Goal: Transaction & Acquisition: Book appointment/travel/reservation

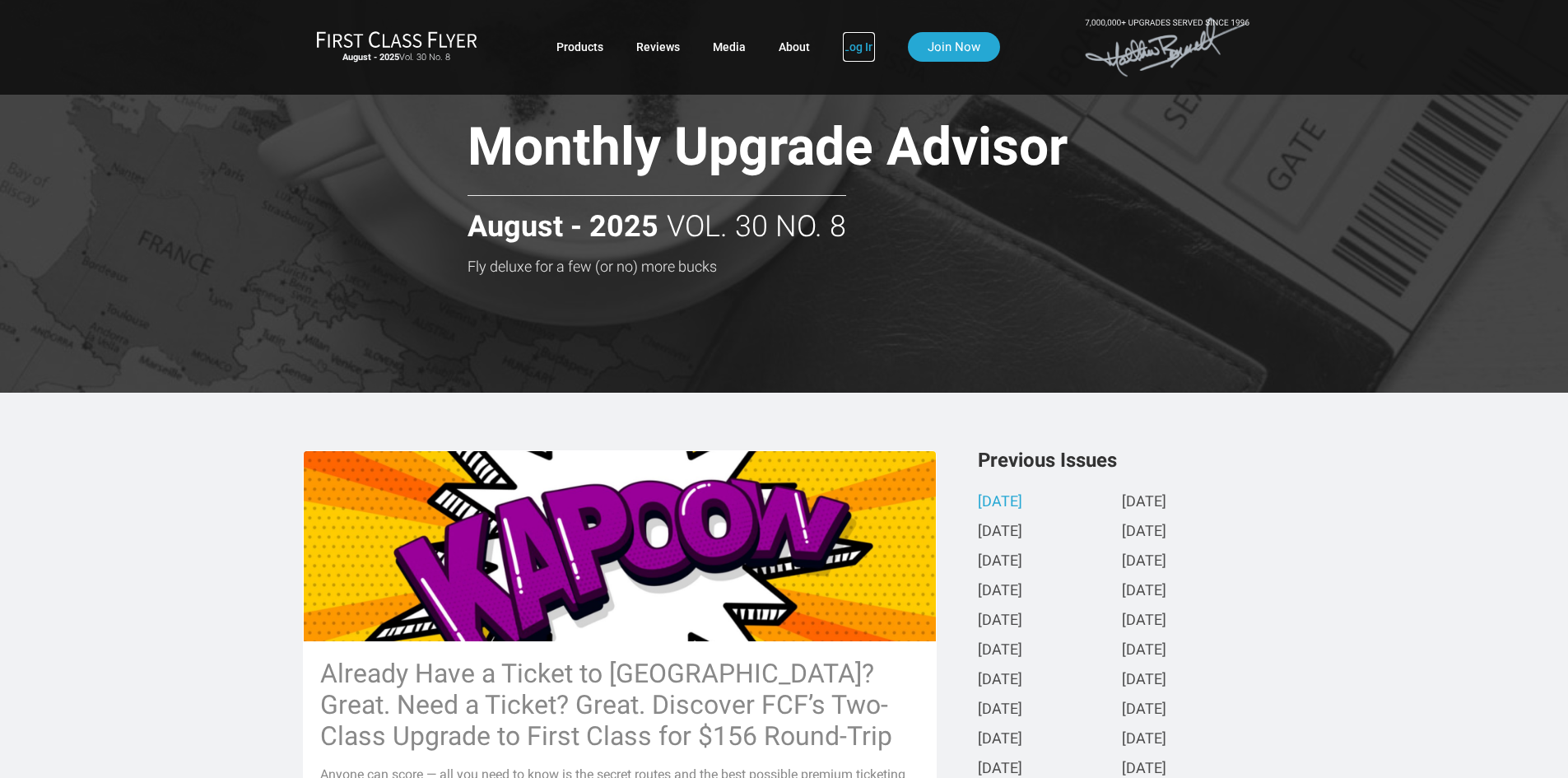
click at [846, 44] on link "Log In" at bounding box center [859, 47] width 32 height 30
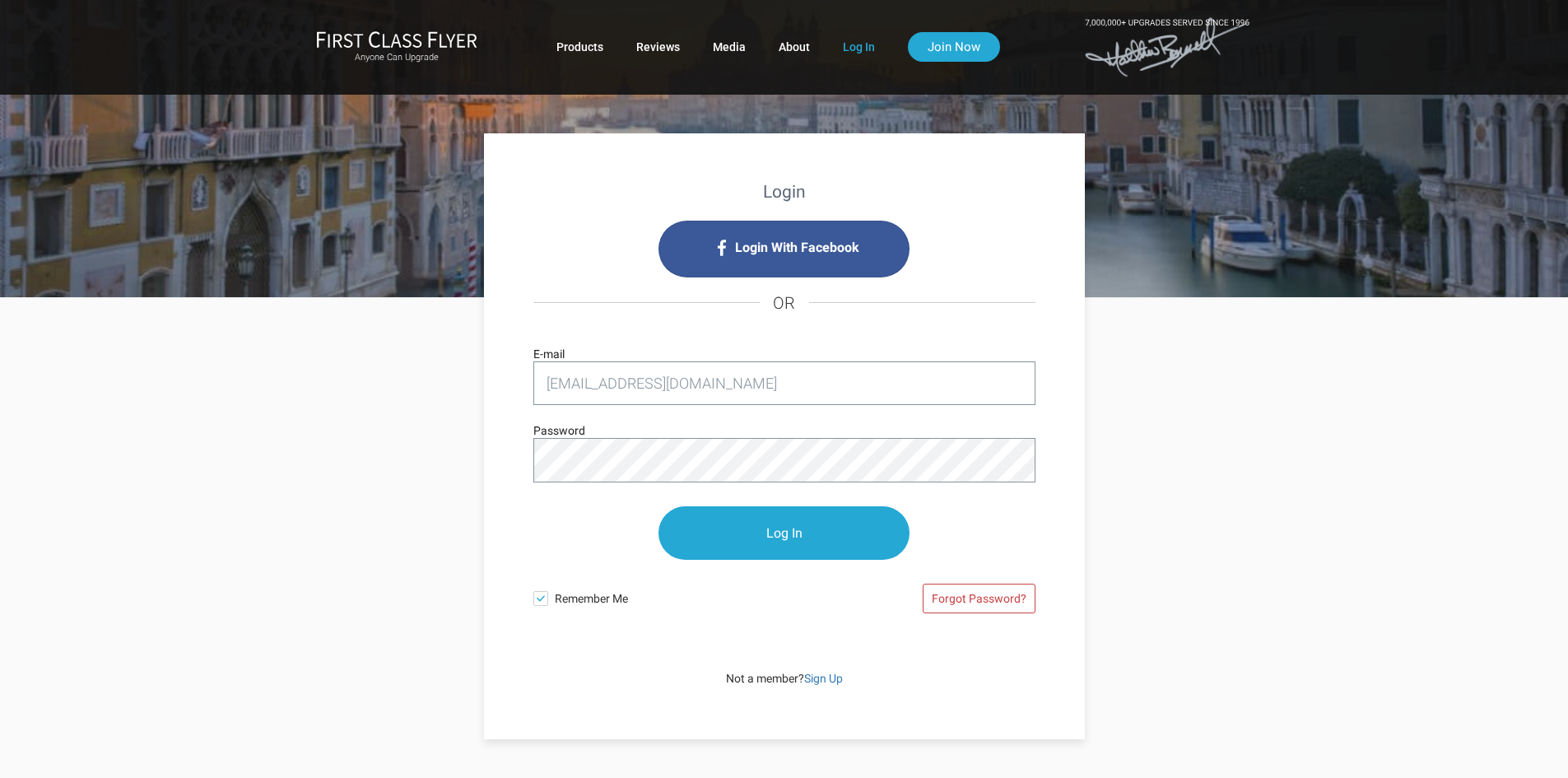
type input "[EMAIL_ADDRESS][DOMAIN_NAME]"
click at [765, 537] on input "Log In" at bounding box center [784, 533] width 251 height 54
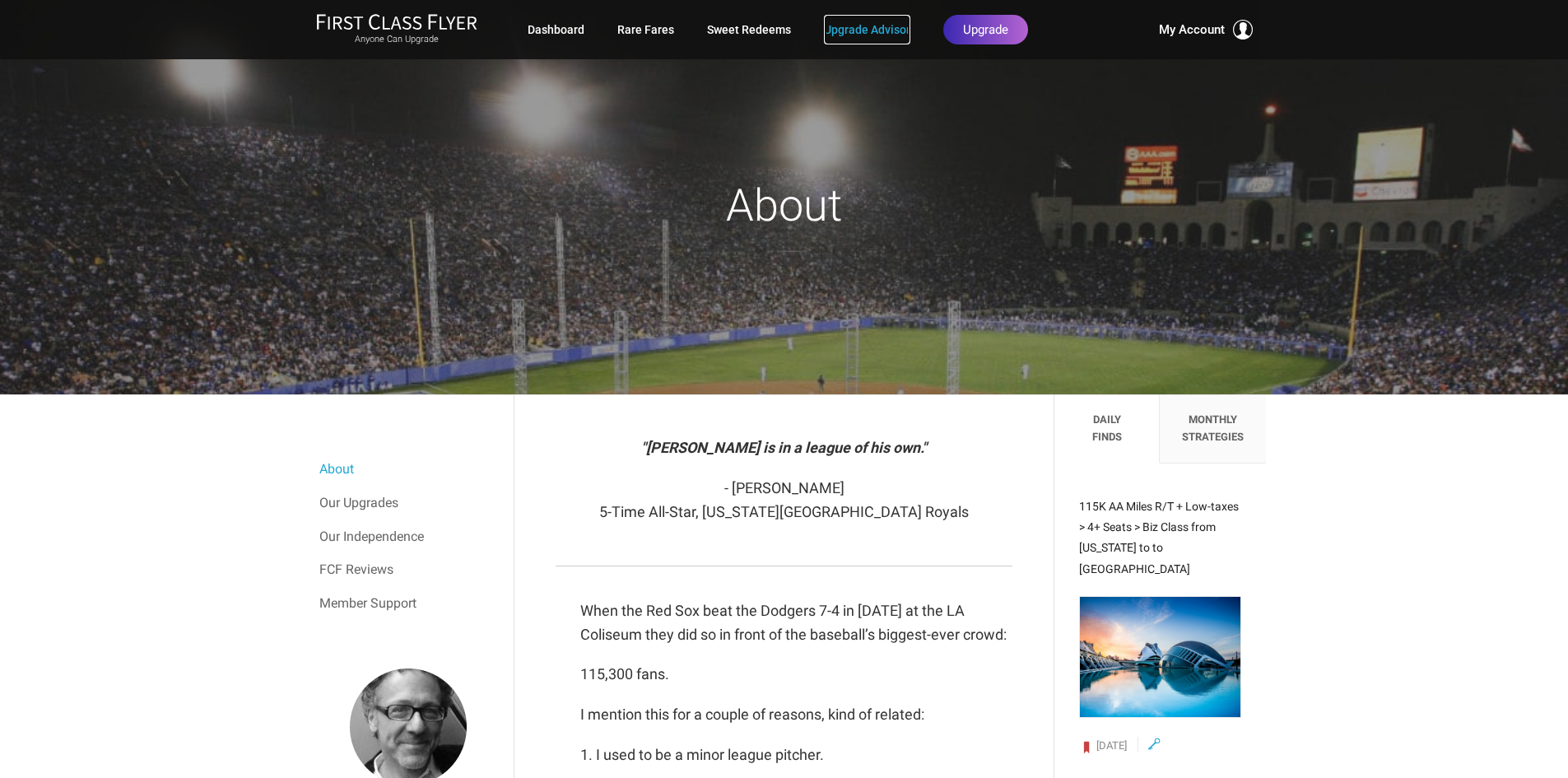
click at [864, 30] on link "Upgrade Advisor" at bounding box center [867, 29] width 86 height 30
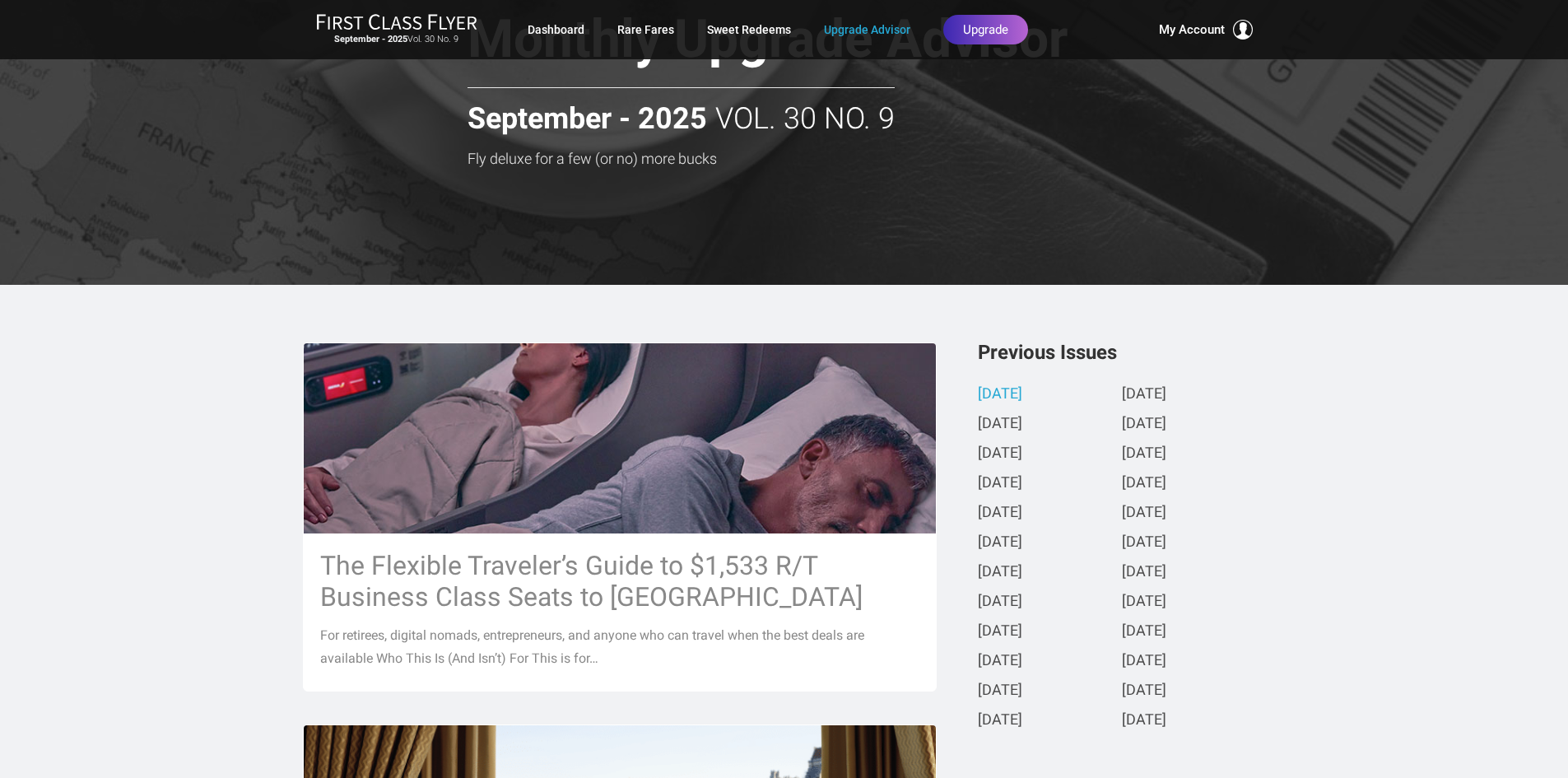
scroll to position [165, 0]
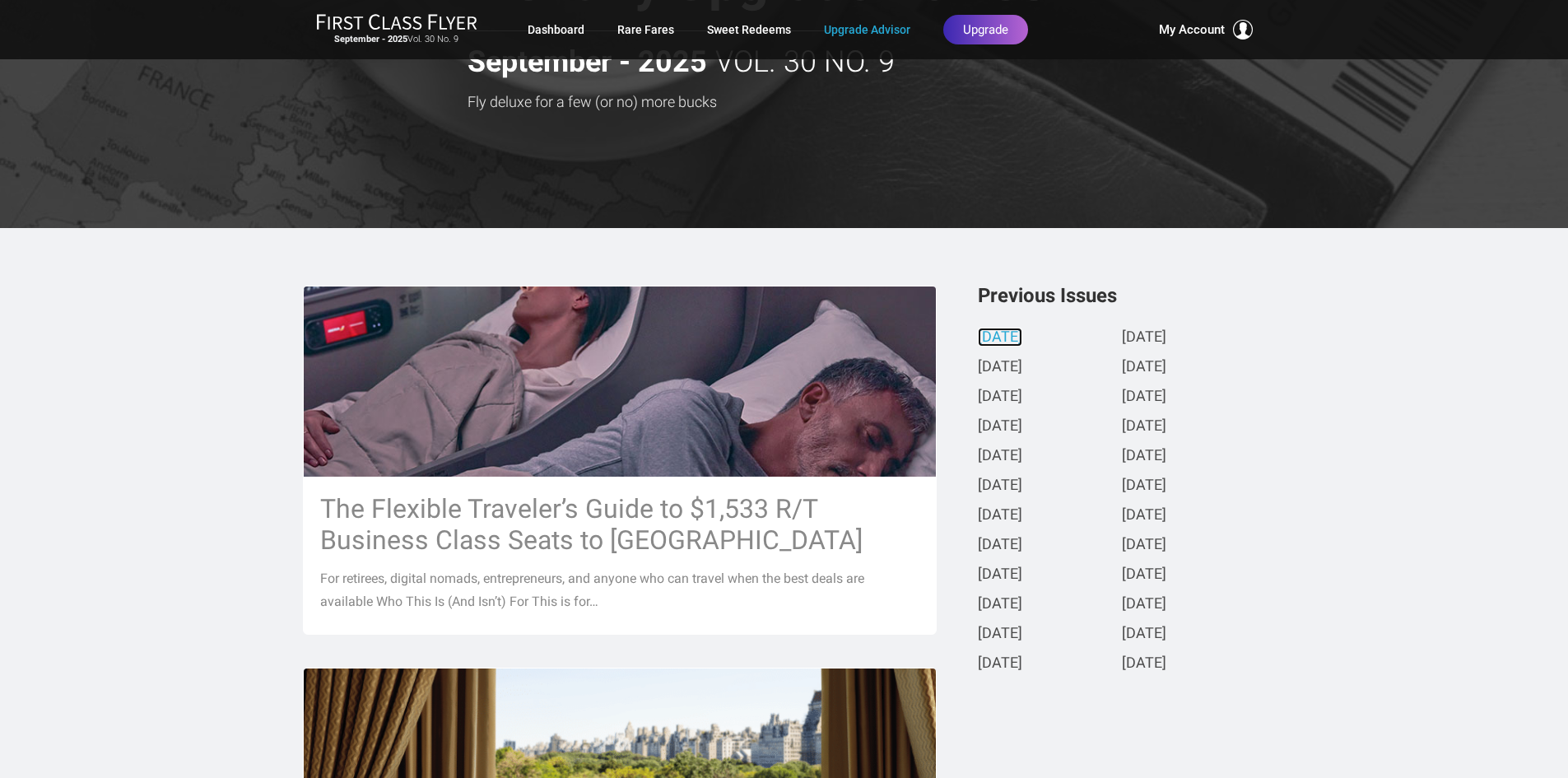
click at [1019, 340] on link "September 2025" at bounding box center [1000, 338] width 44 height 17
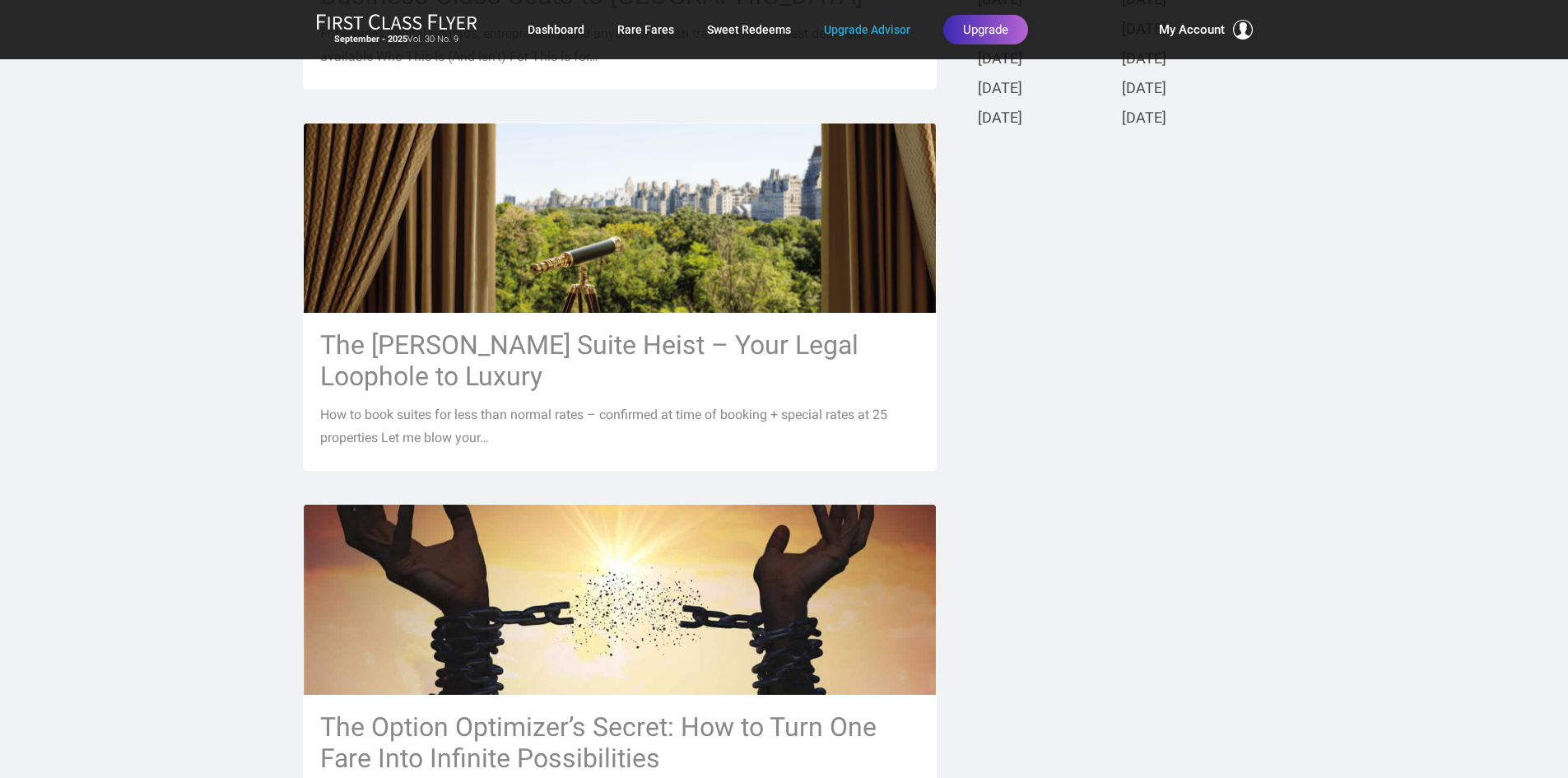
scroll to position [740, 0]
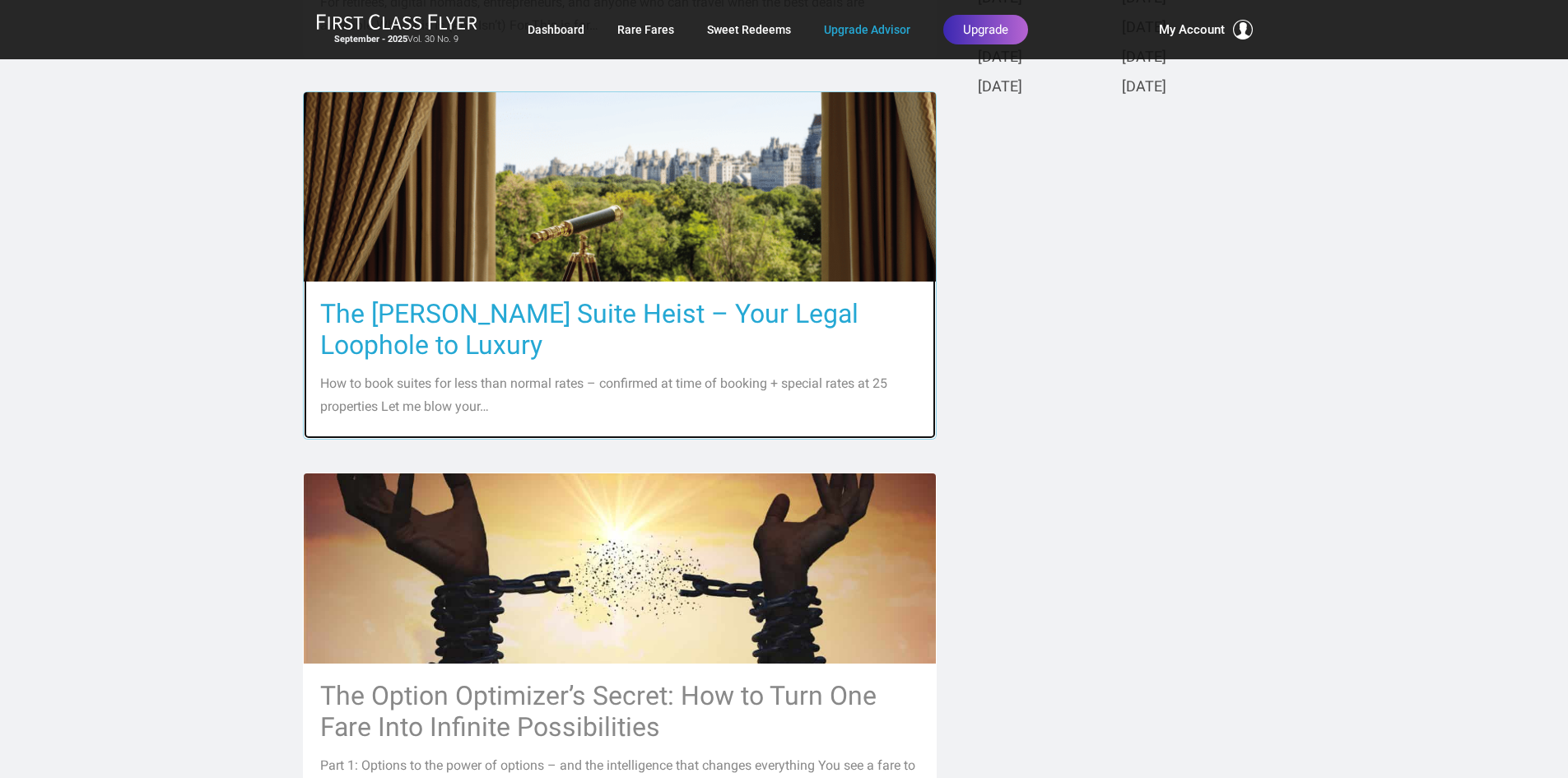
click at [768, 311] on h3 "The Ritz-Carlton Suite Heist – Your Legal Loophole to Luxury" at bounding box center [619, 328] width 599 height 62
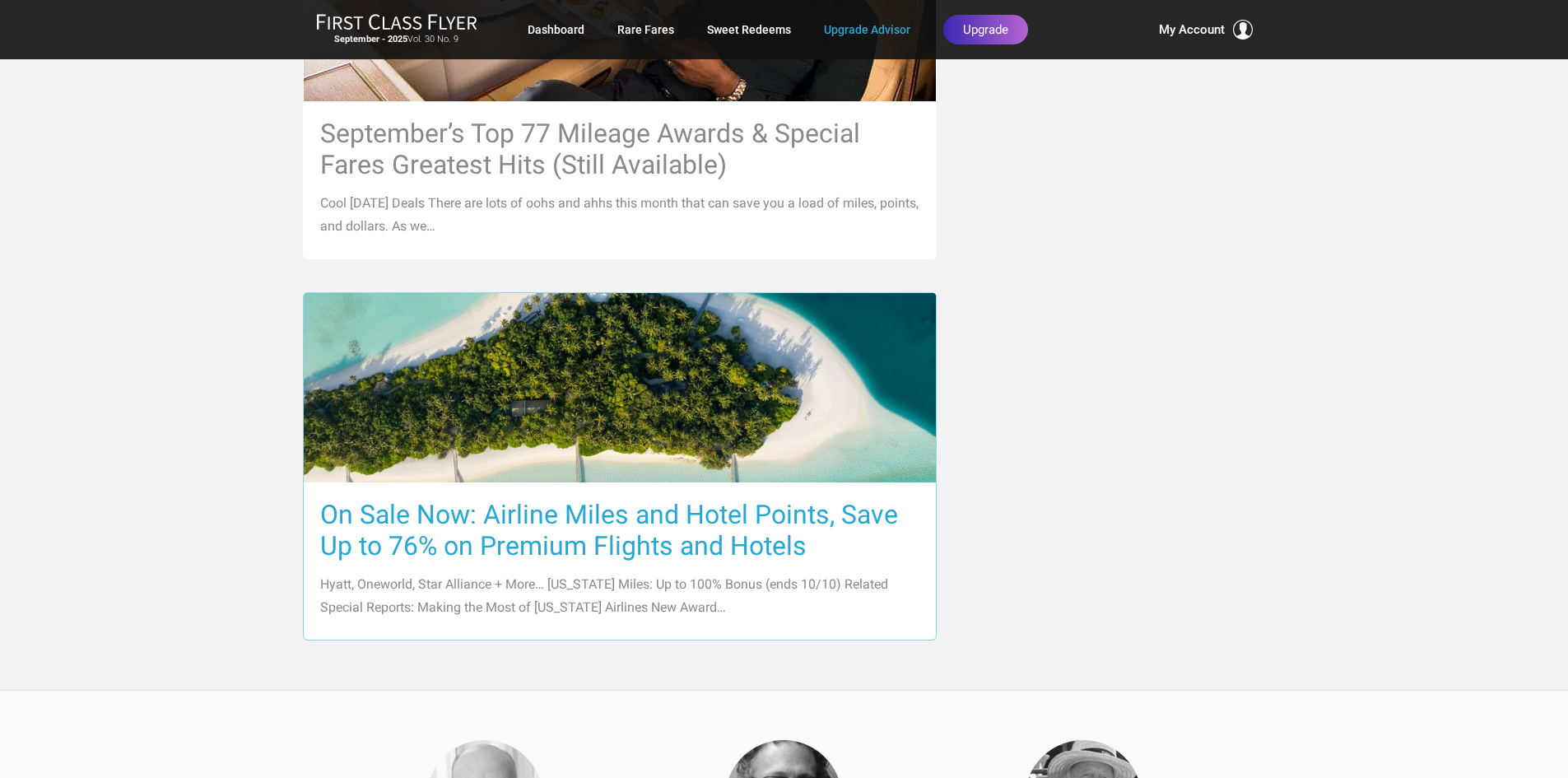
scroll to position [1646, 0]
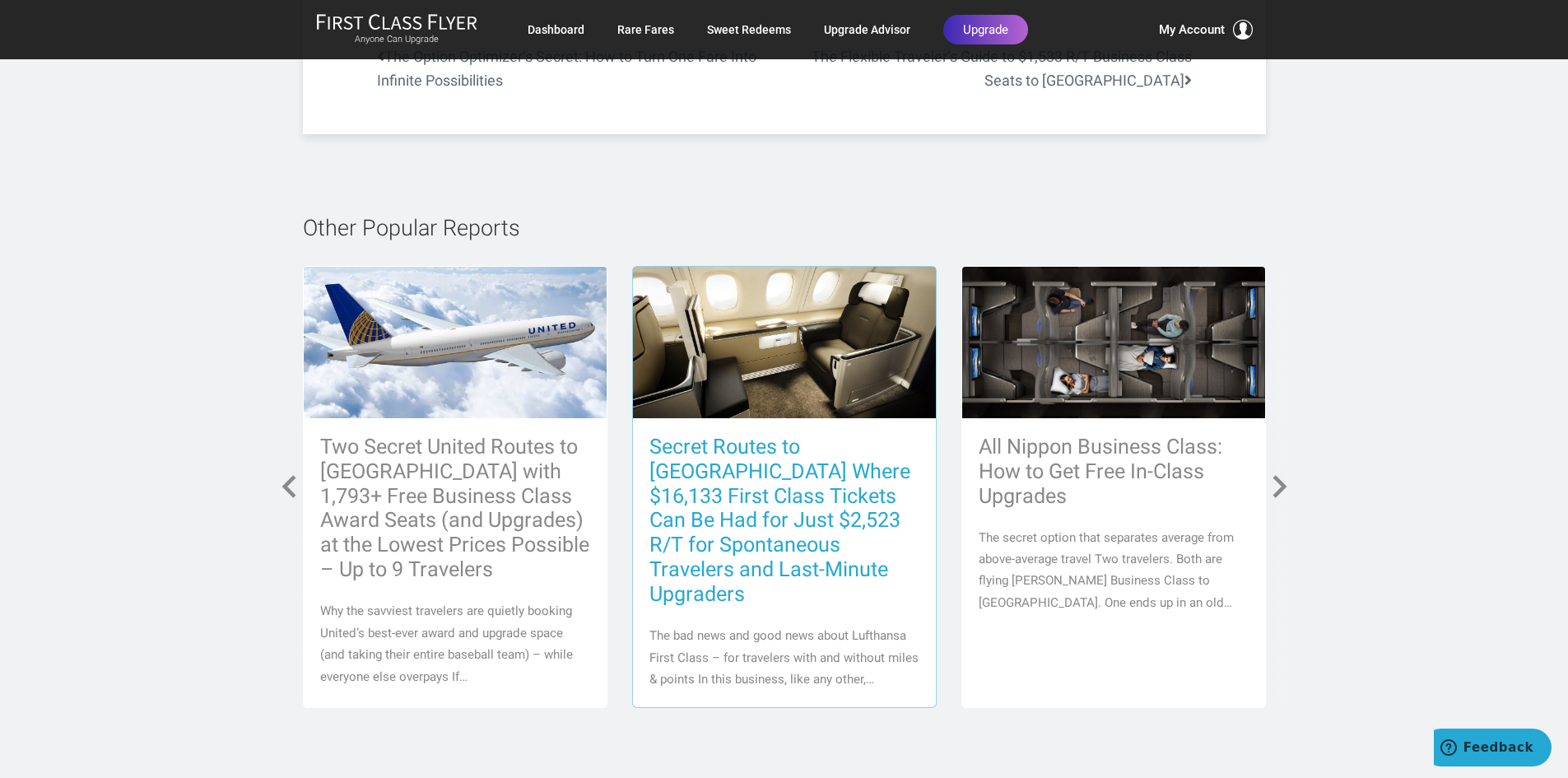
scroll to position [7326, 0]
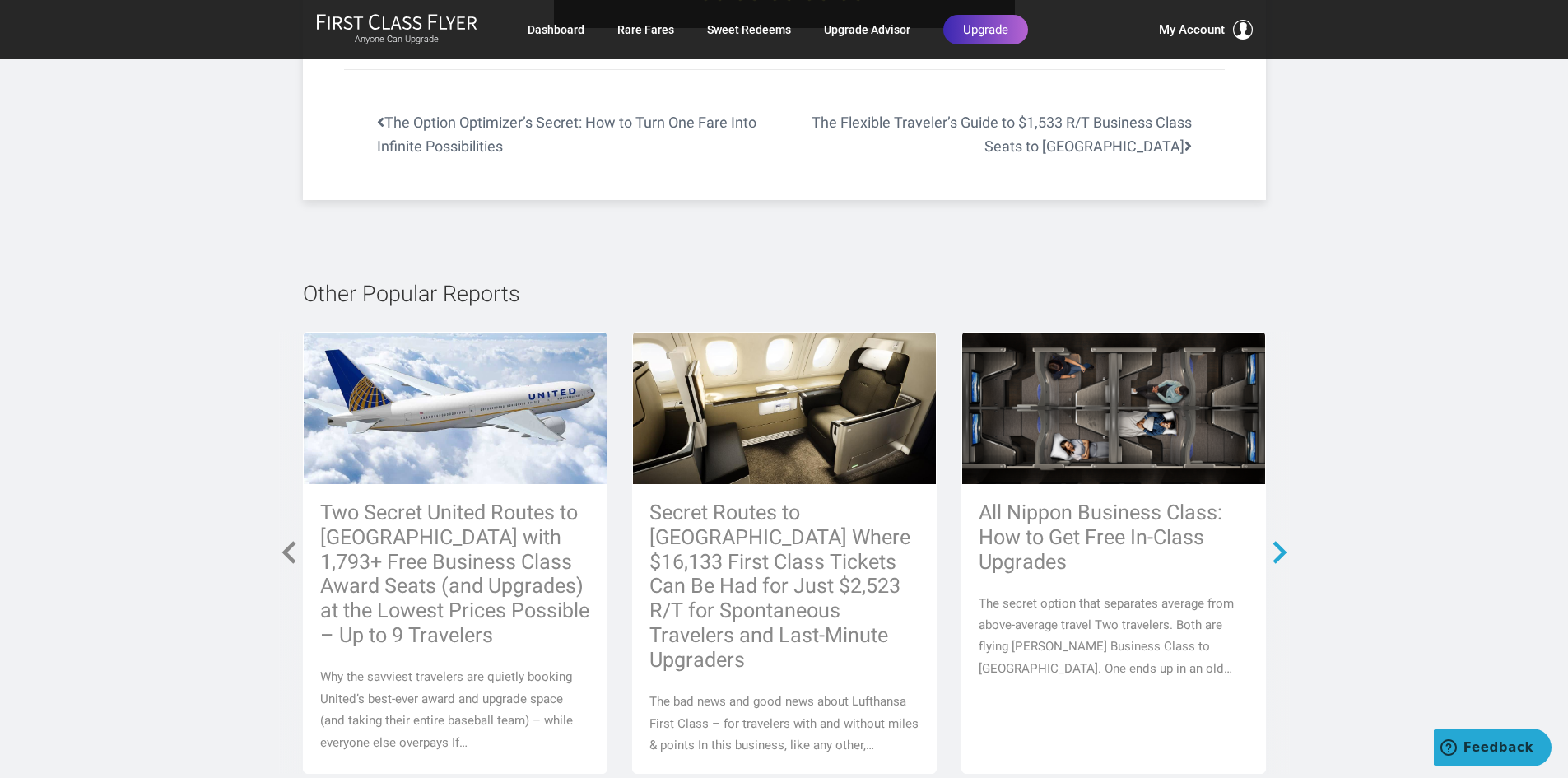
click at [1281, 537] on span at bounding box center [1280, 552] width 30 height 30
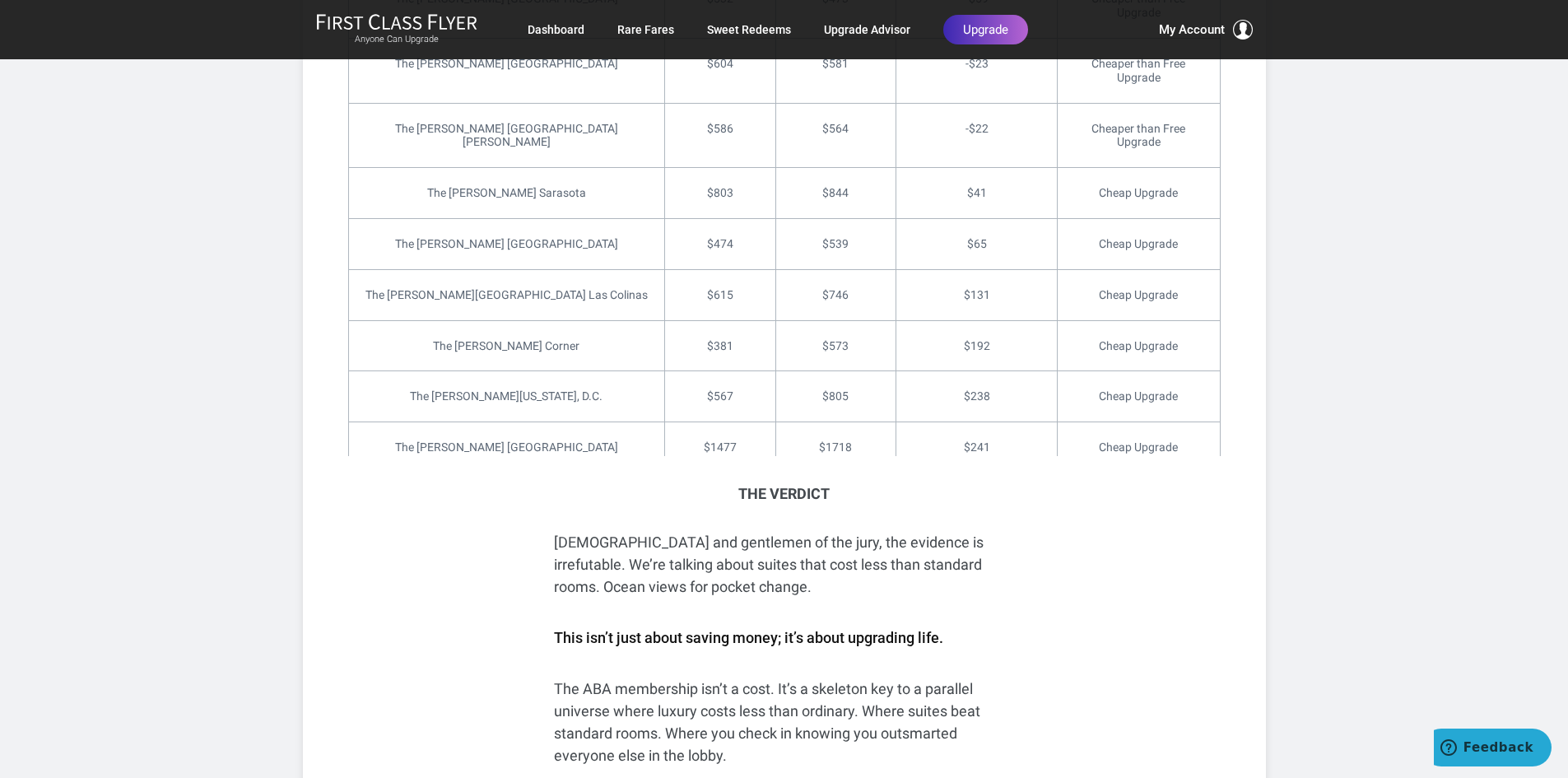
scroll to position [6174, 0]
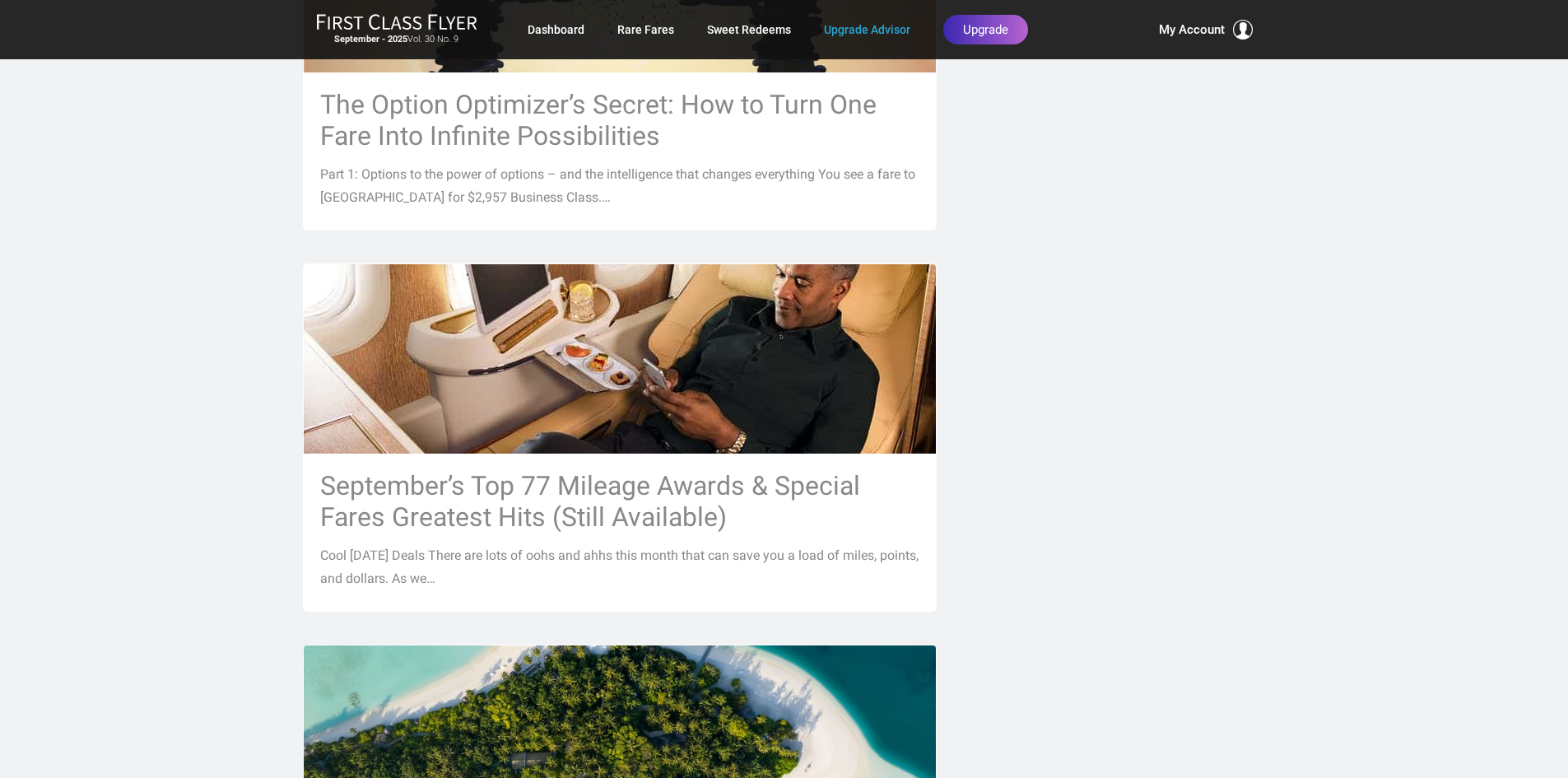
scroll to position [1317, 0]
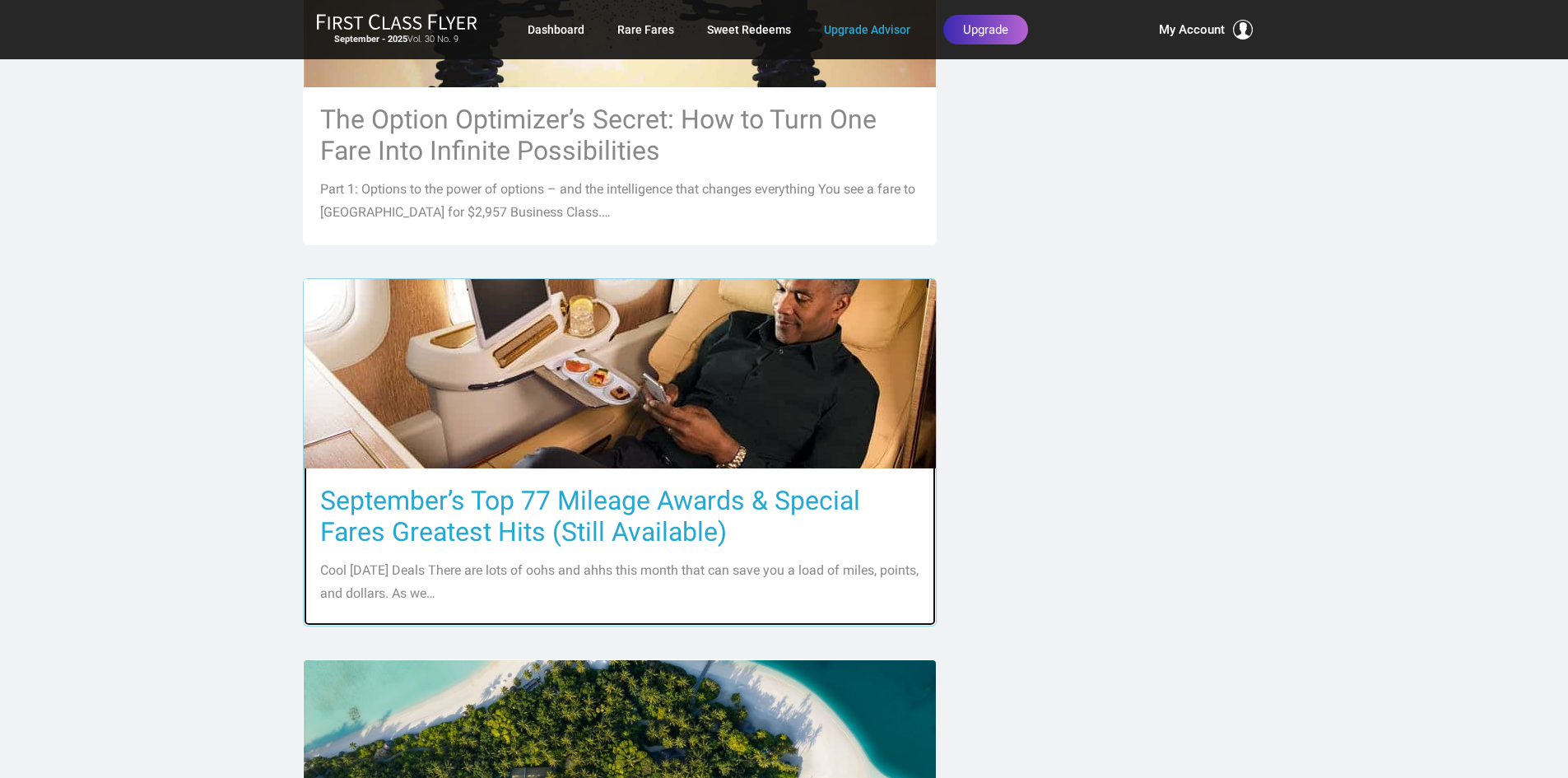
click at [563, 496] on h3 "September’s Top 77 Mileage Awards & Special Fares Greatest Hits (Still Availabl…" at bounding box center [619, 515] width 599 height 62
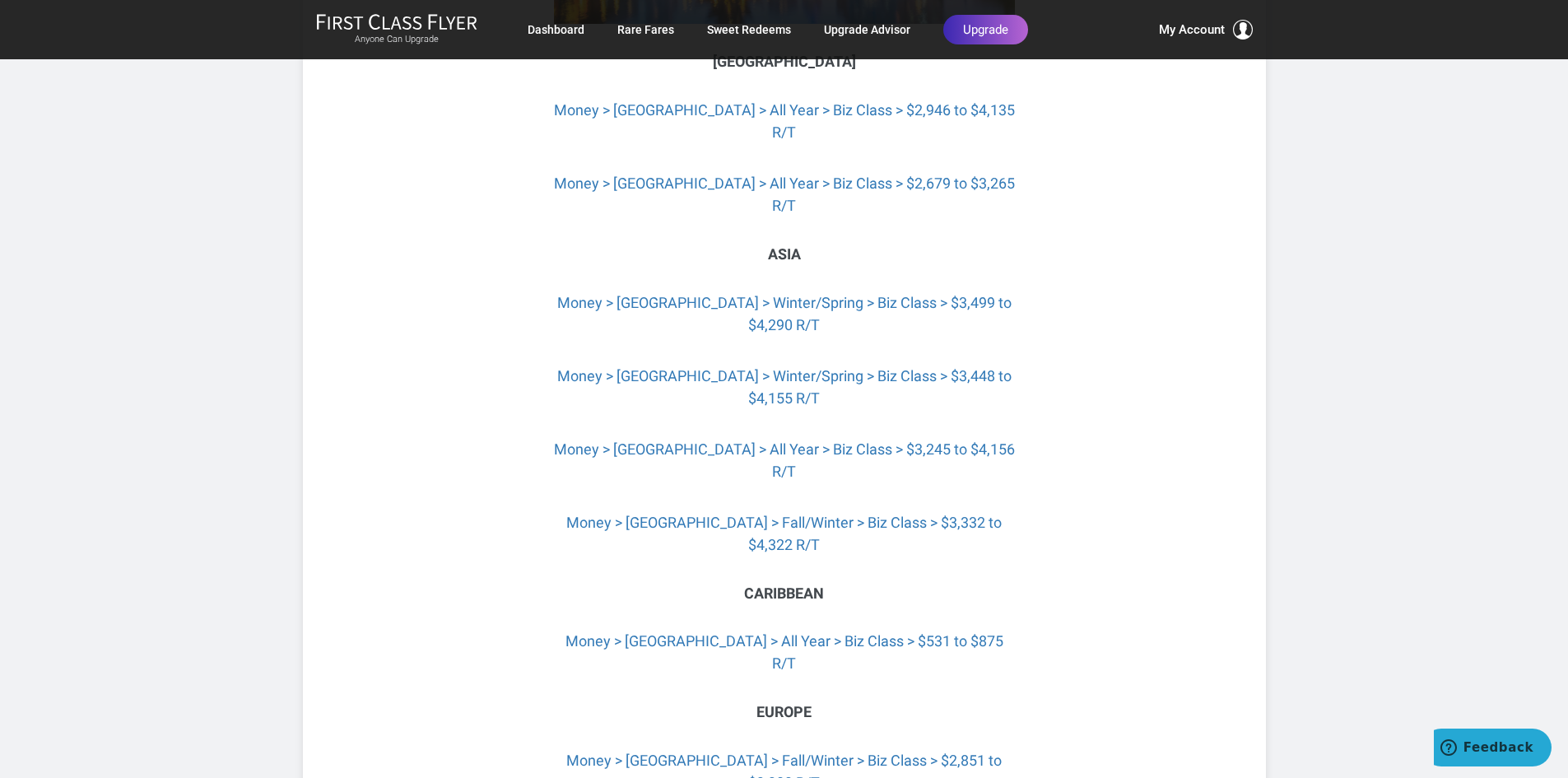
scroll to position [3869, 0]
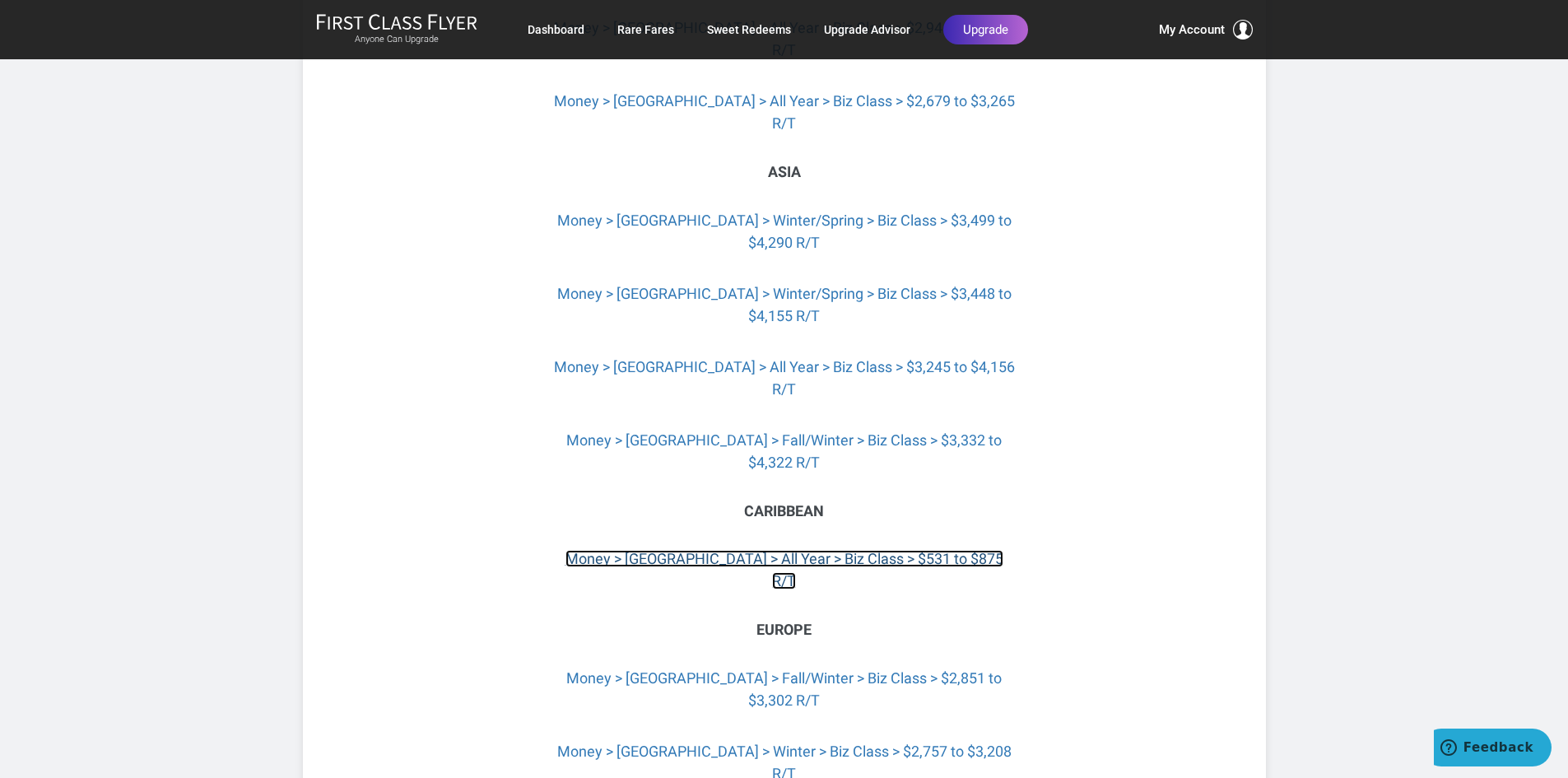
click at [861, 550] on link "Money > [GEOGRAPHIC_DATA] > All Year > Biz Class > $531 to $875 R/T" at bounding box center [784, 570] width 438 height 39
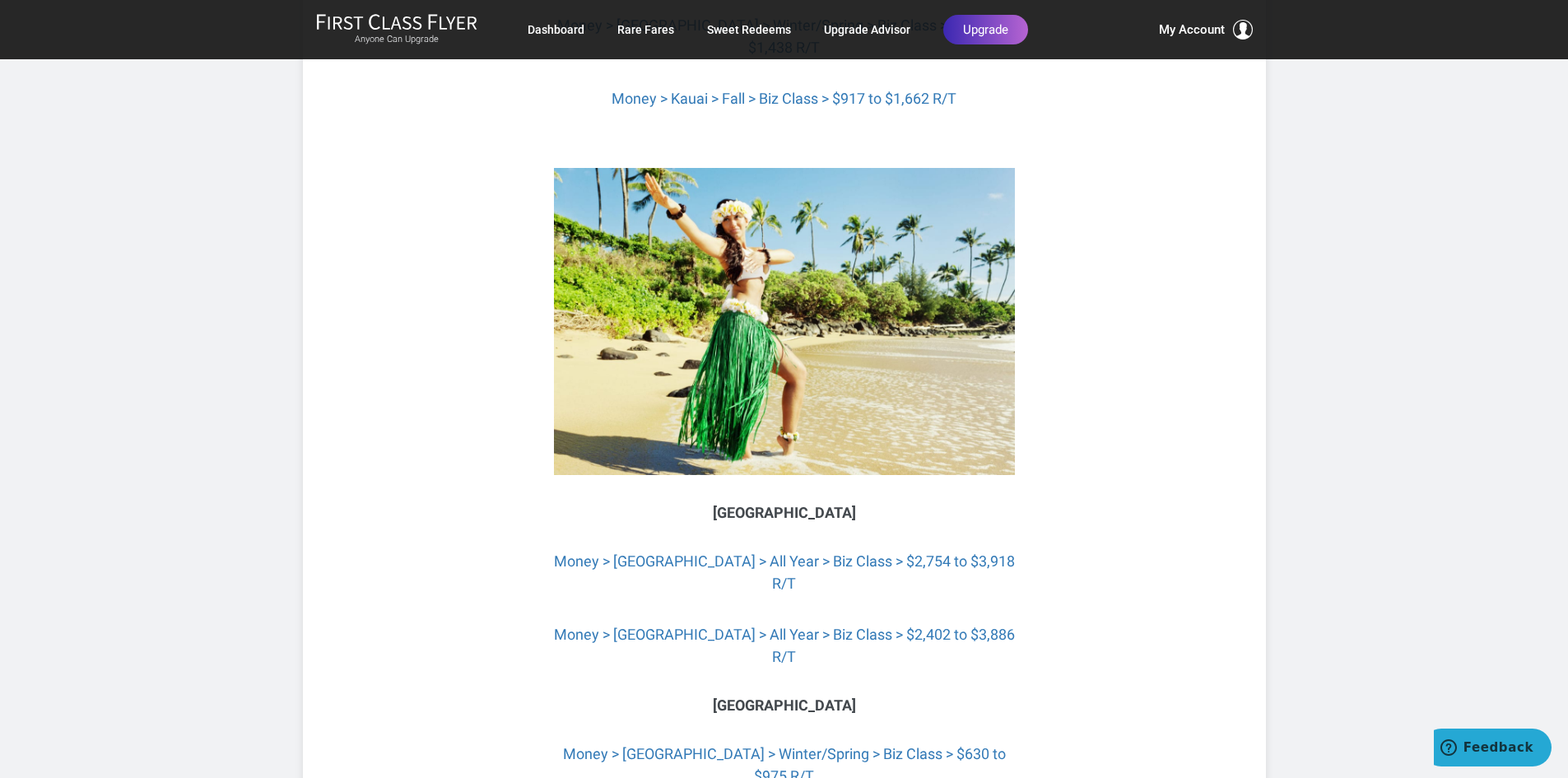
scroll to position [6092, 0]
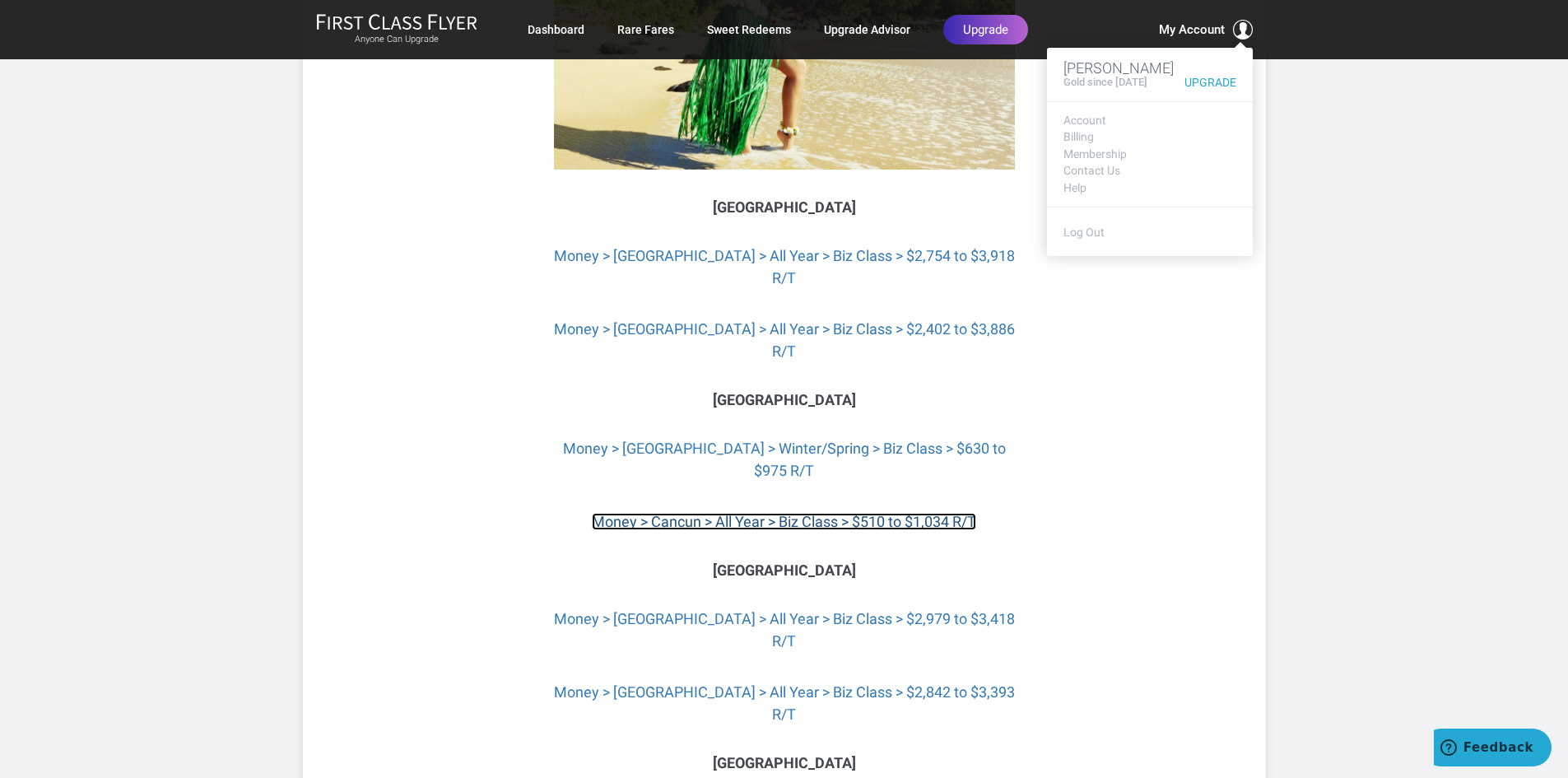
scroll to position [6338, 0]
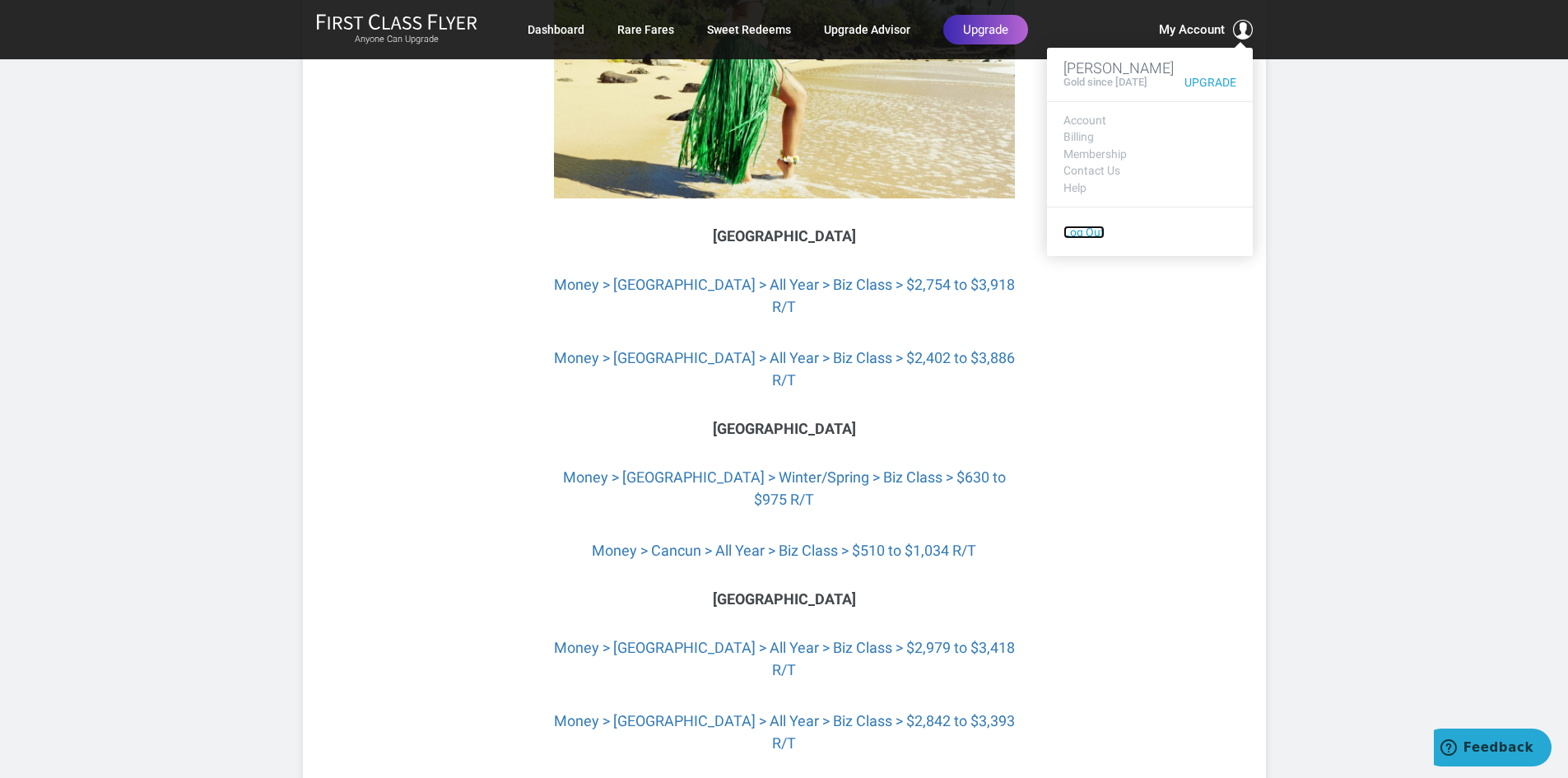
click at [1083, 230] on link "Log Out" at bounding box center [1084, 231] width 41 height 13
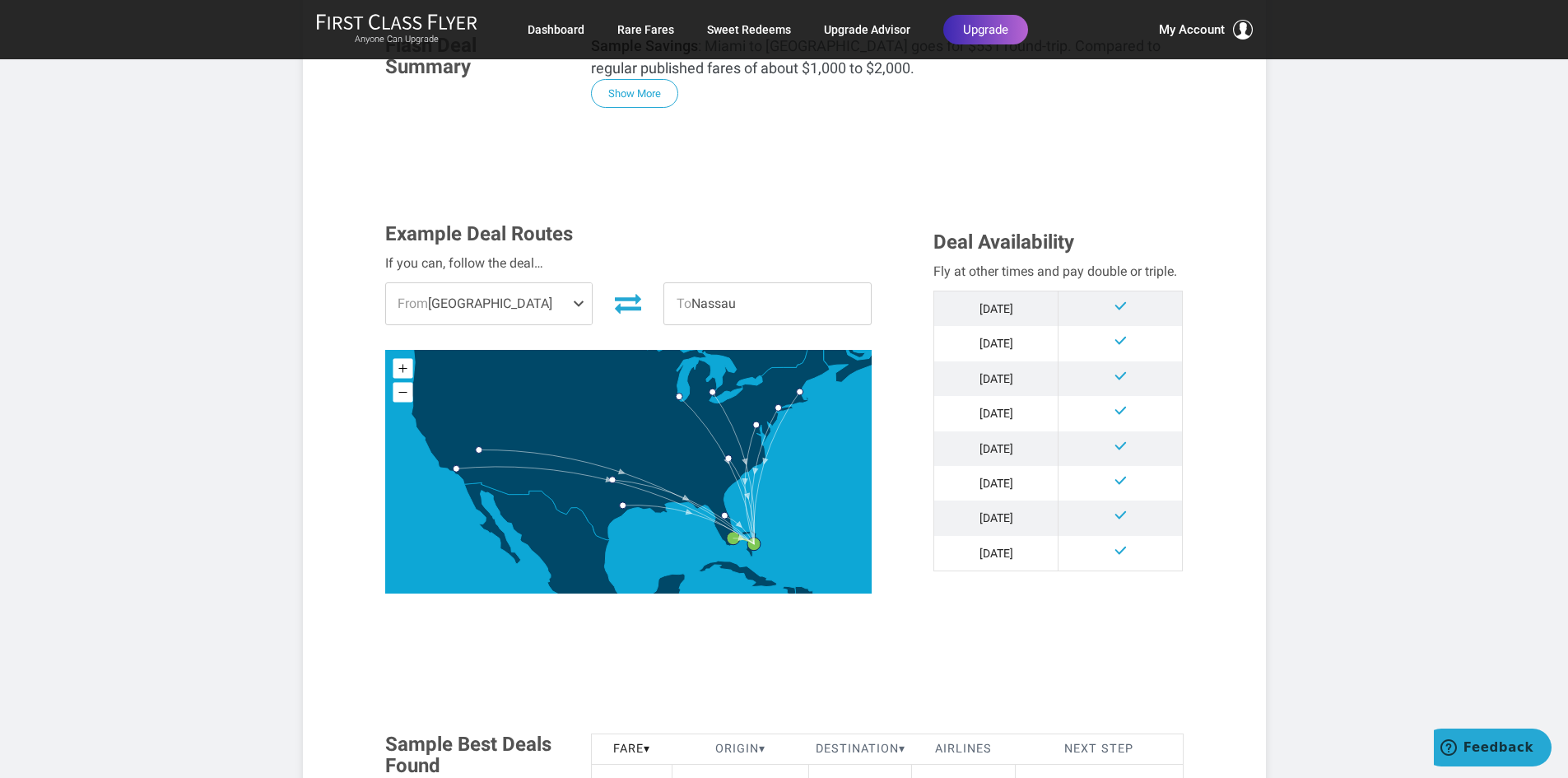
scroll to position [411, 0]
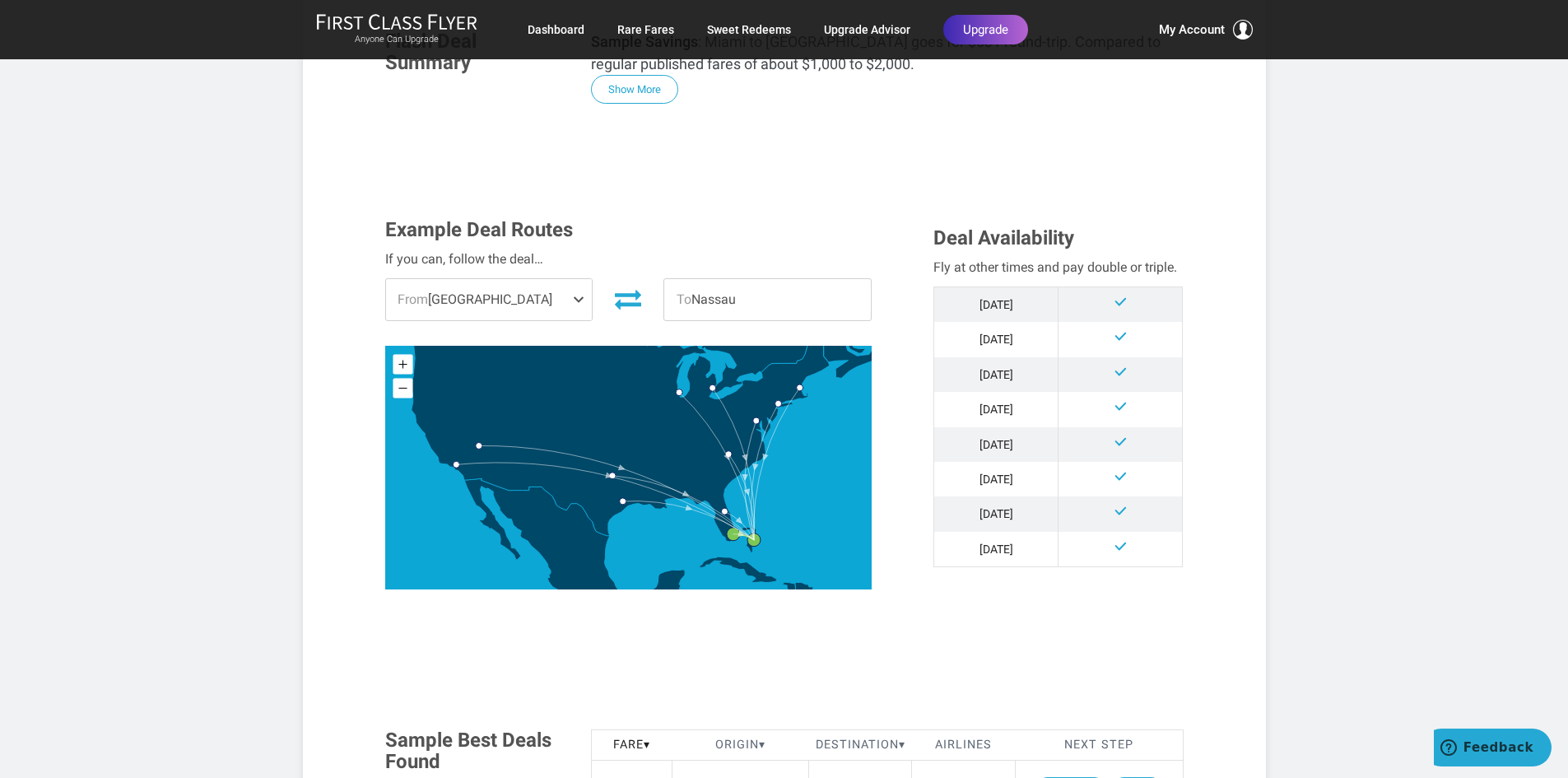
click at [578, 300] on span at bounding box center [582, 299] width 20 height 41
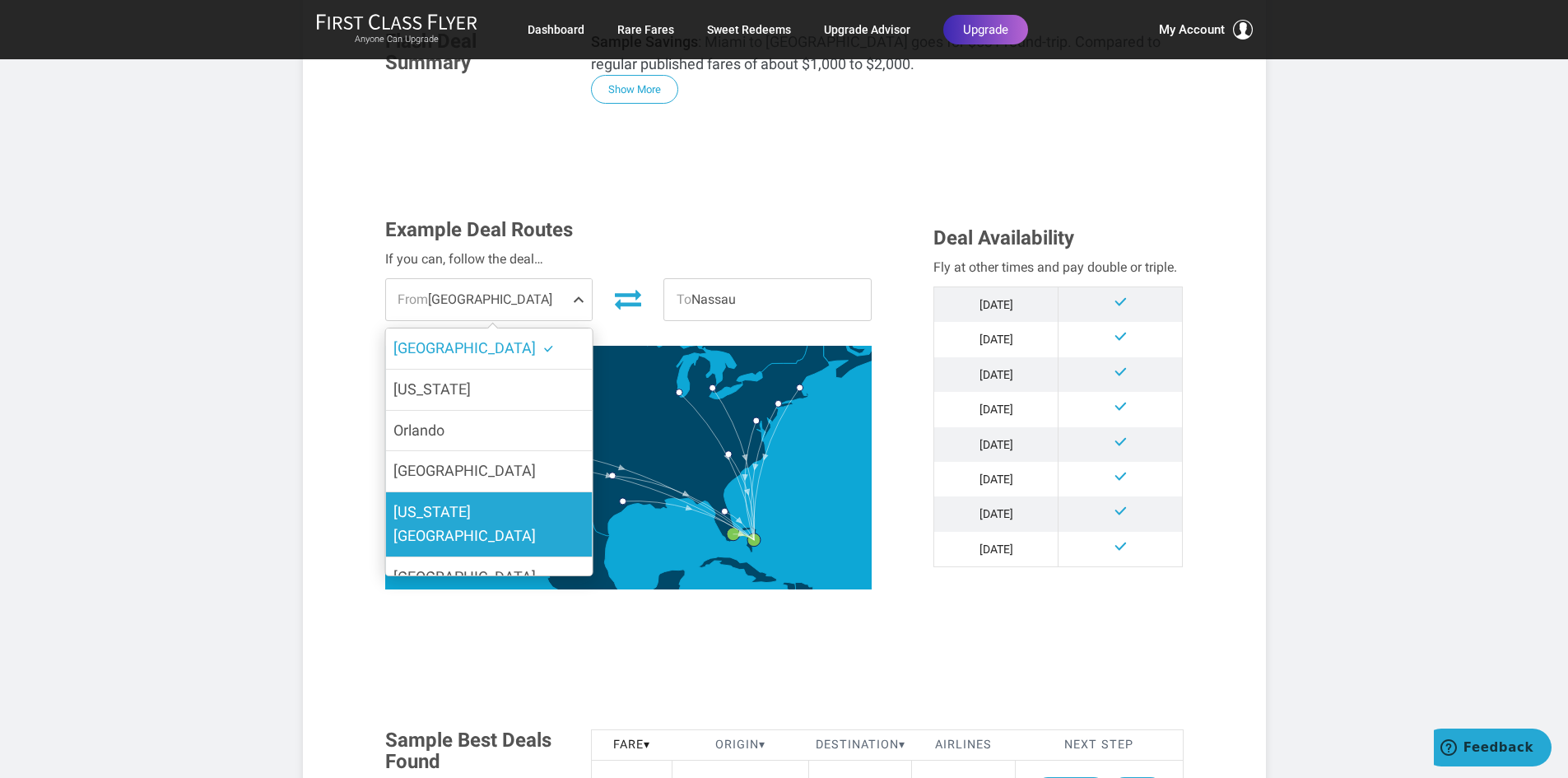
click at [447, 515] on span "Washington DC" at bounding box center [464, 524] width 142 height 41
click at [0, 0] on input "Washington DC" at bounding box center [0, 0] width 0 height 0
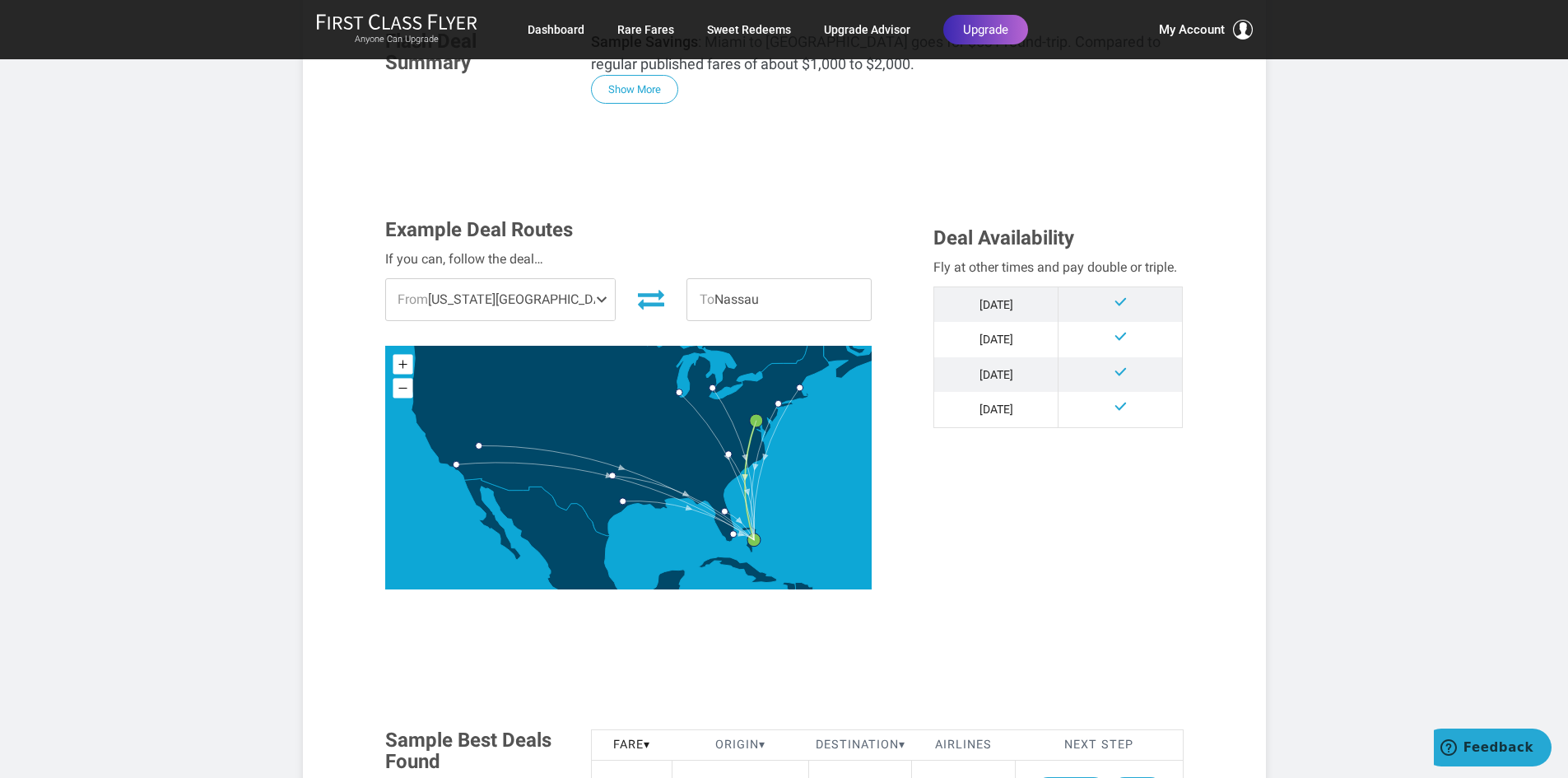
click at [1077, 380] on td at bounding box center [1121, 374] width 125 height 35
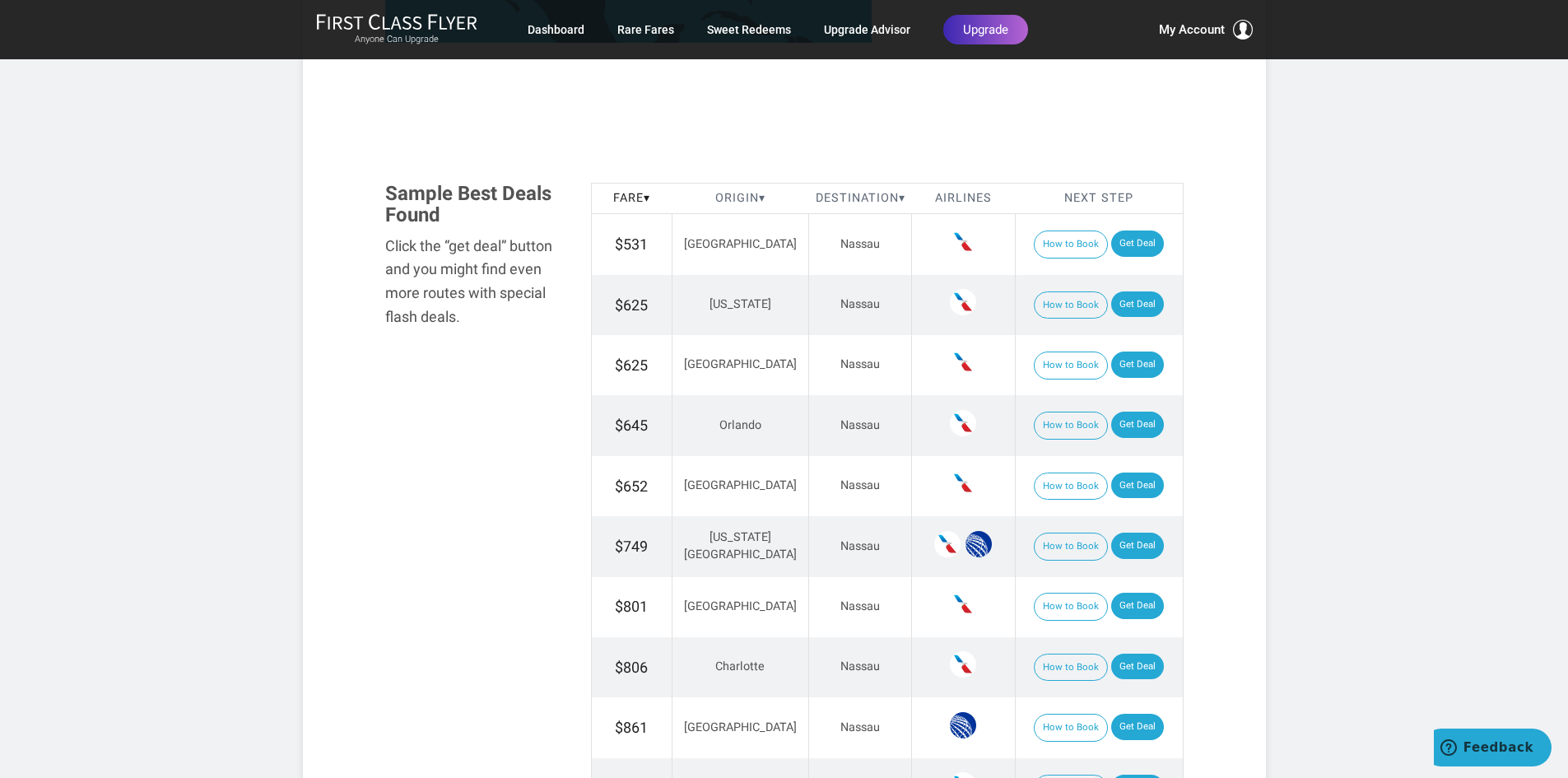
scroll to position [988, 0]
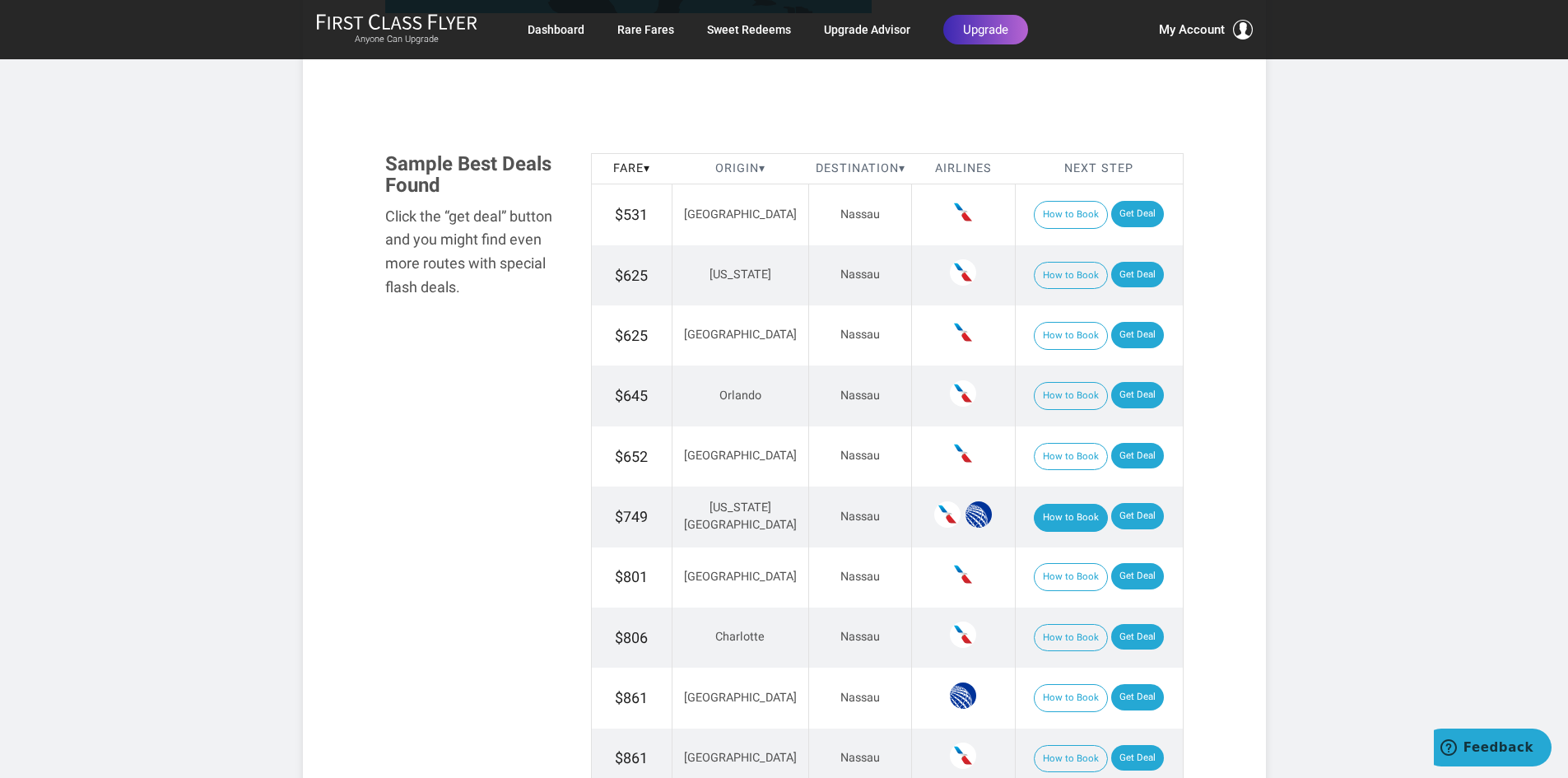
click at [1061, 508] on button "How to Book" at bounding box center [1071, 518] width 74 height 28
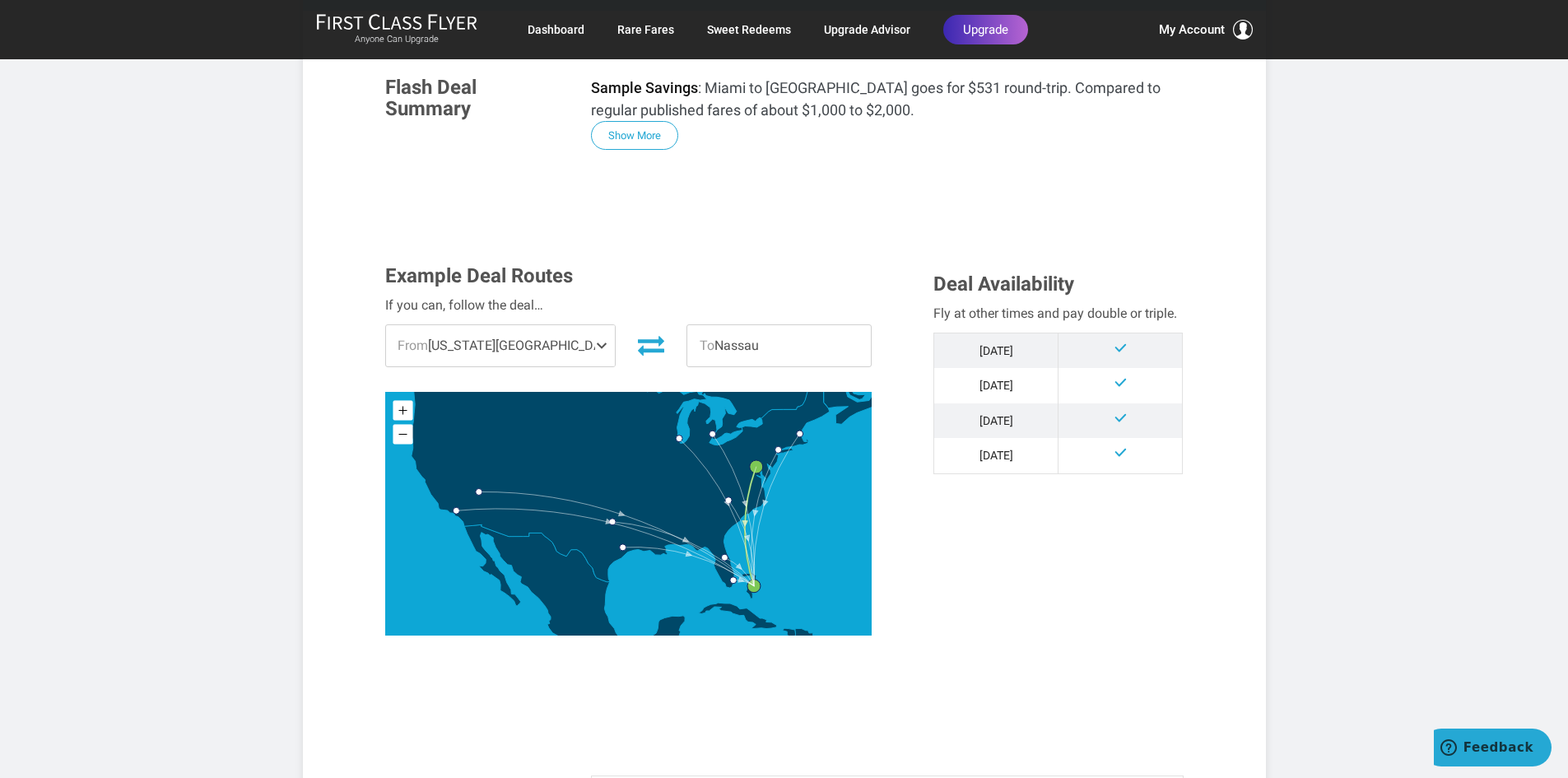
scroll to position [329, 0]
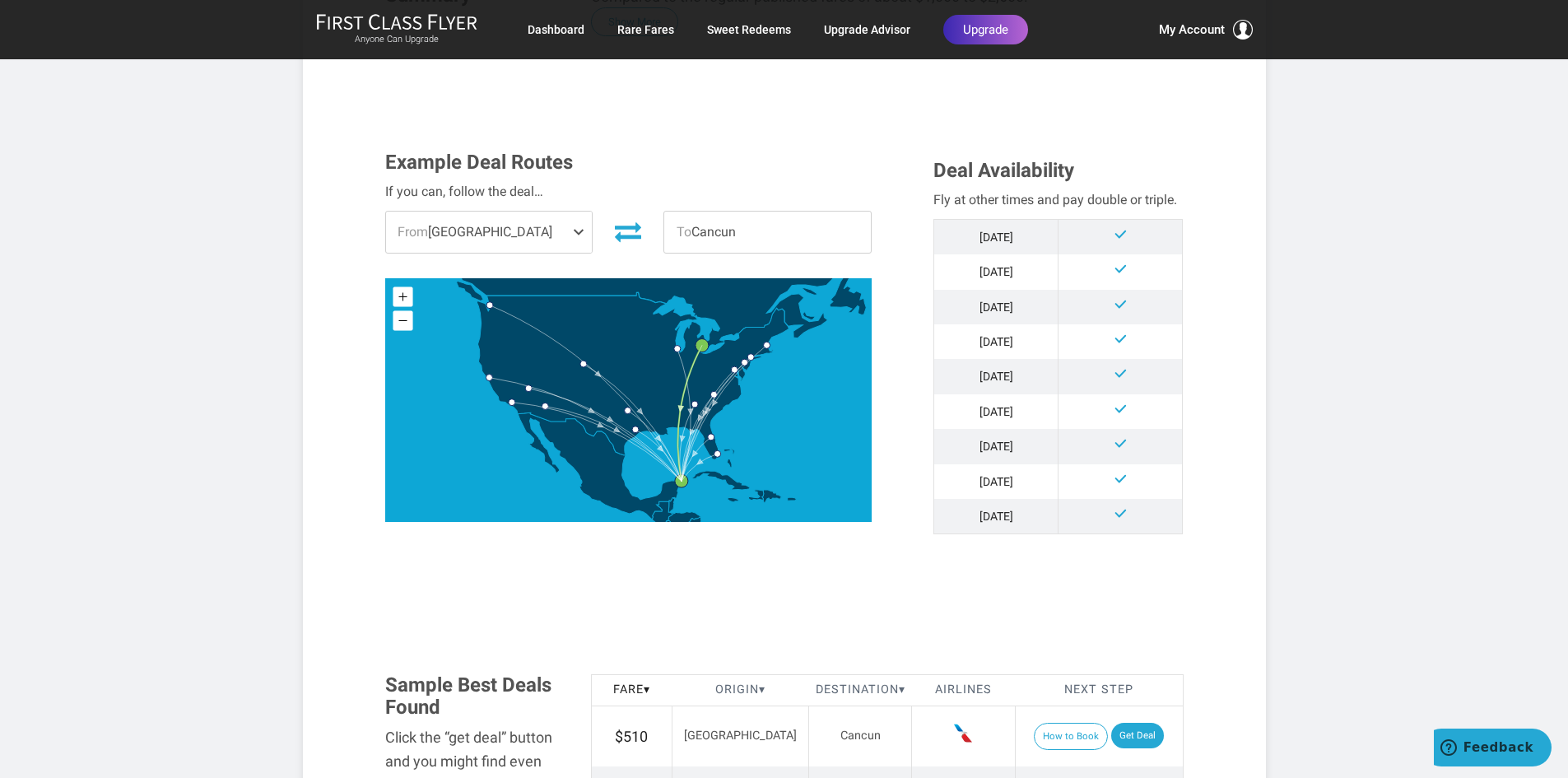
scroll to position [411, 0]
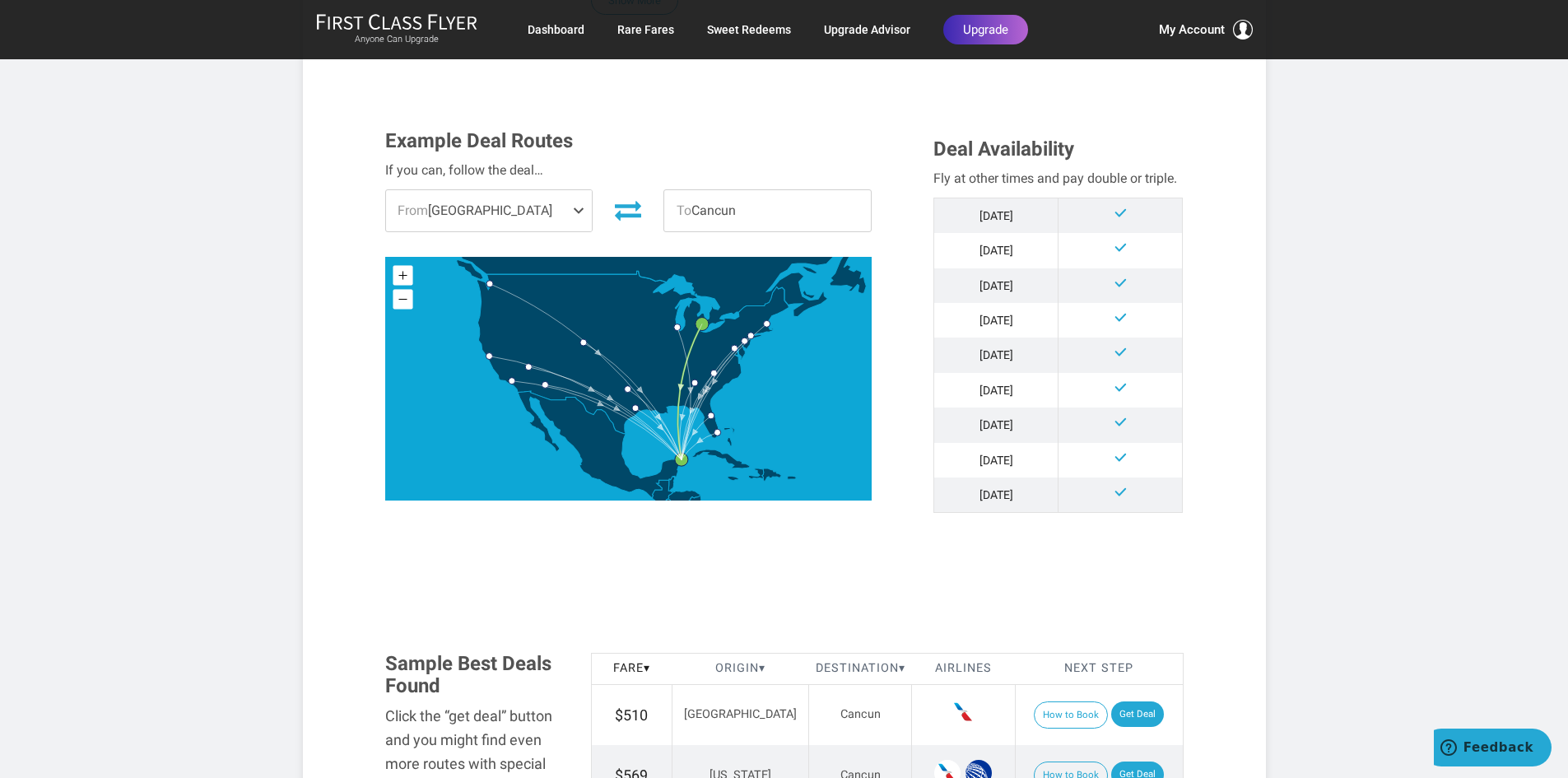
click at [585, 209] on span at bounding box center [582, 211] width 20 height 41
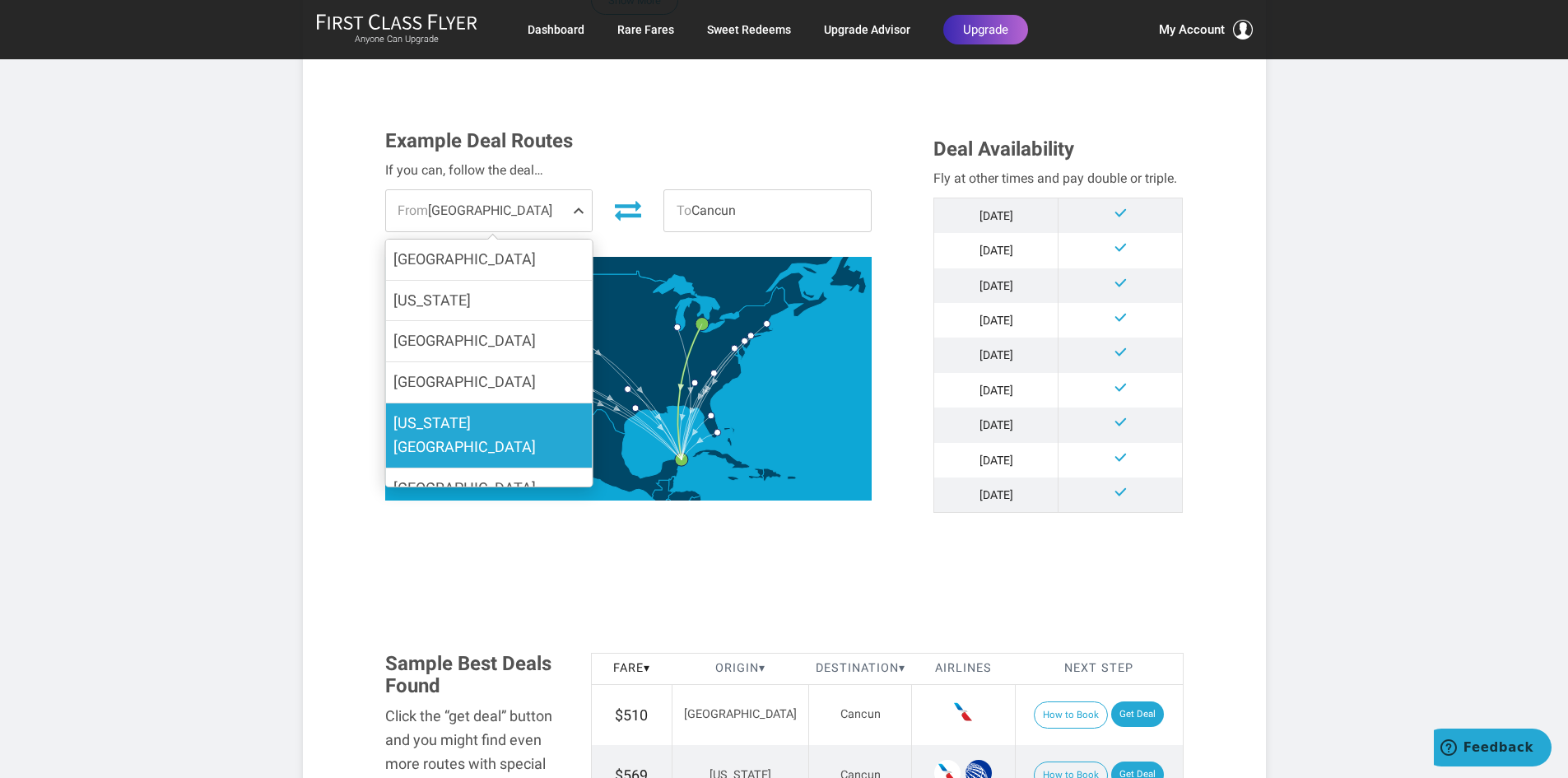
click at [496, 424] on label "[US_STATE][GEOGRAPHIC_DATA]" at bounding box center [489, 435] width 206 height 64
click at [0, 0] on input "[US_STATE][GEOGRAPHIC_DATA]" at bounding box center [0, 0] width 0 height 0
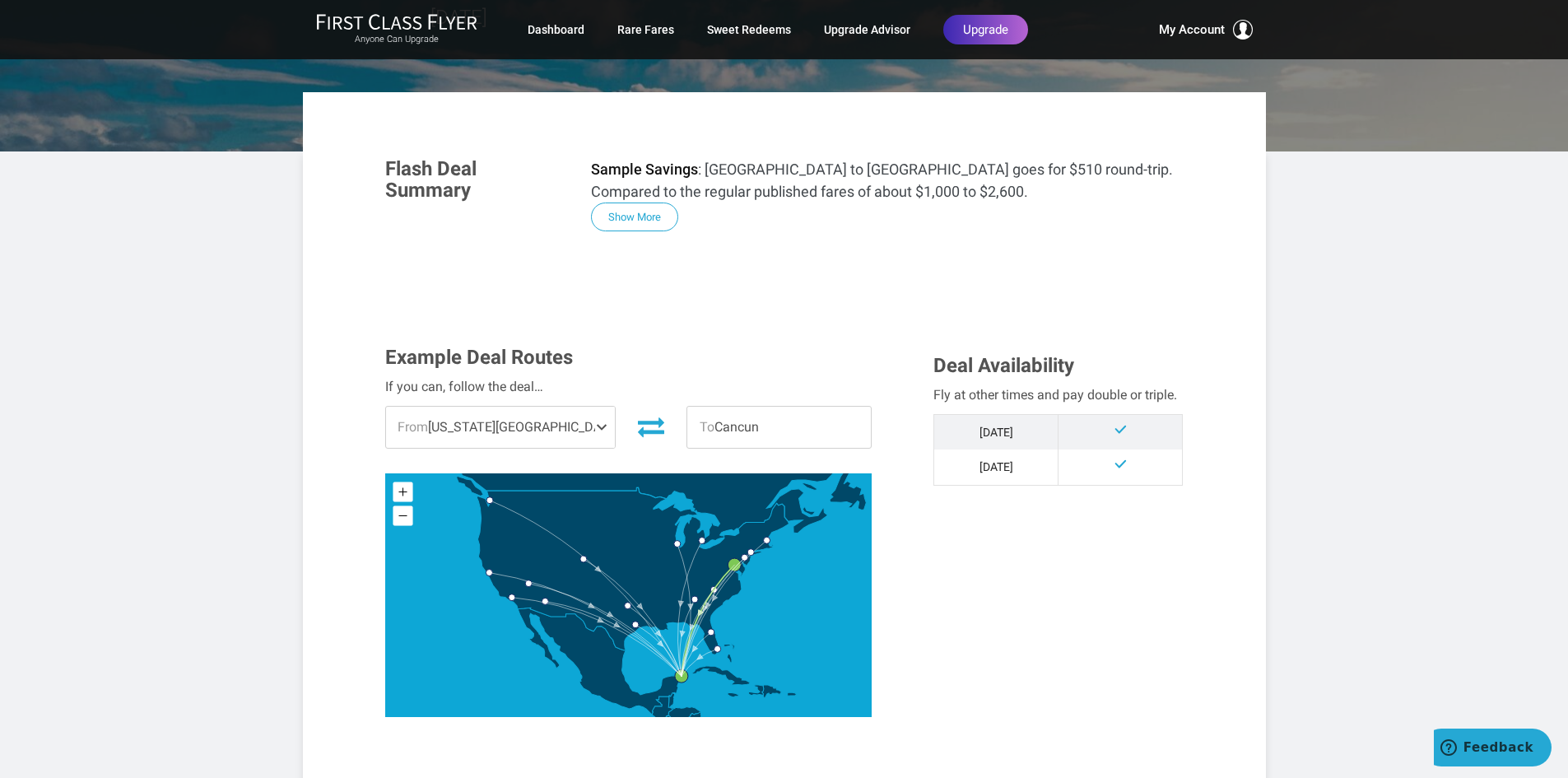
scroll to position [0, 0]
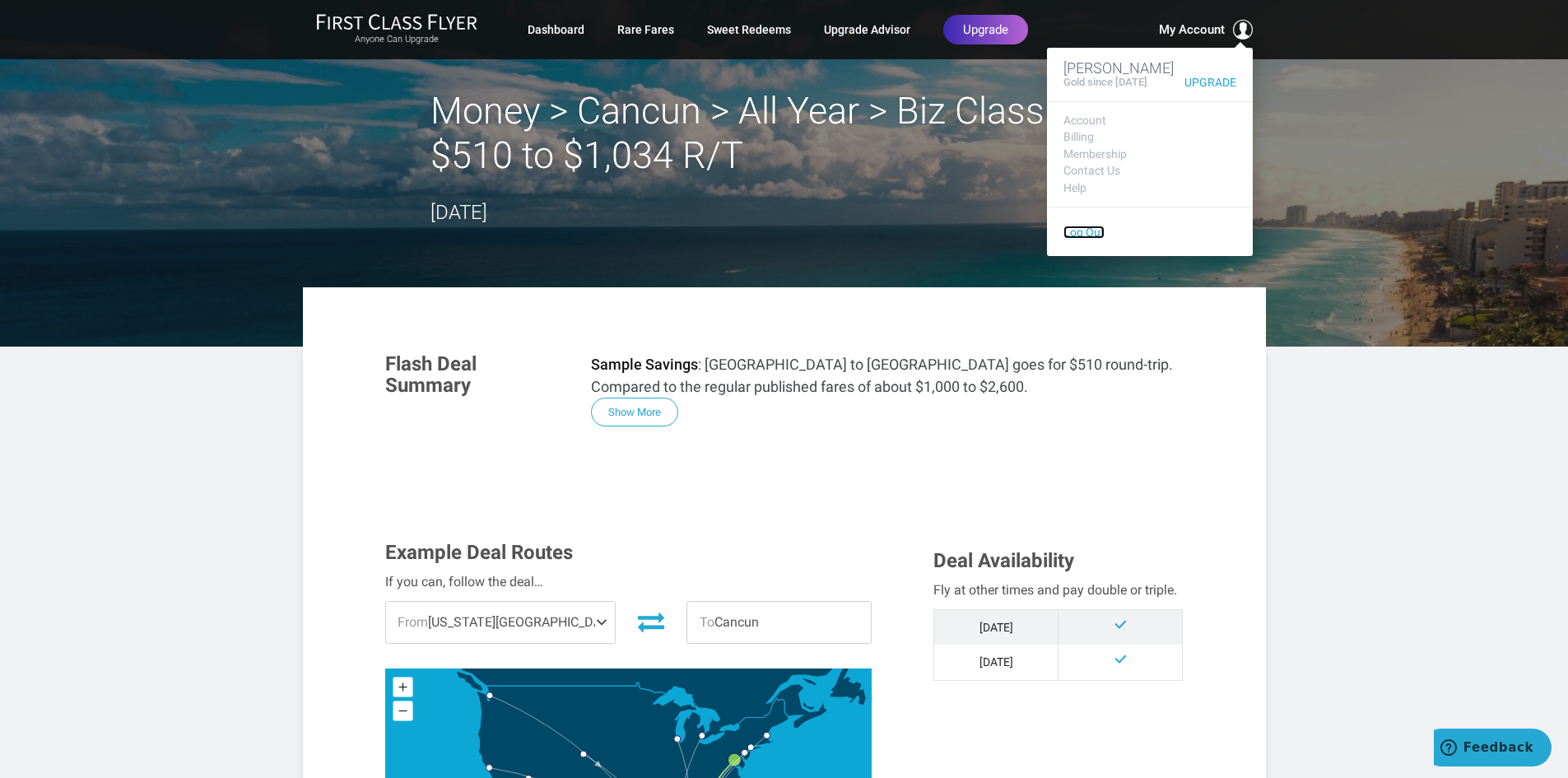
click at [1091, 232] on link "Log Out" at bounding box center [1084, 231] width 41 height 13
